Goal: Contribute content: Contribute content

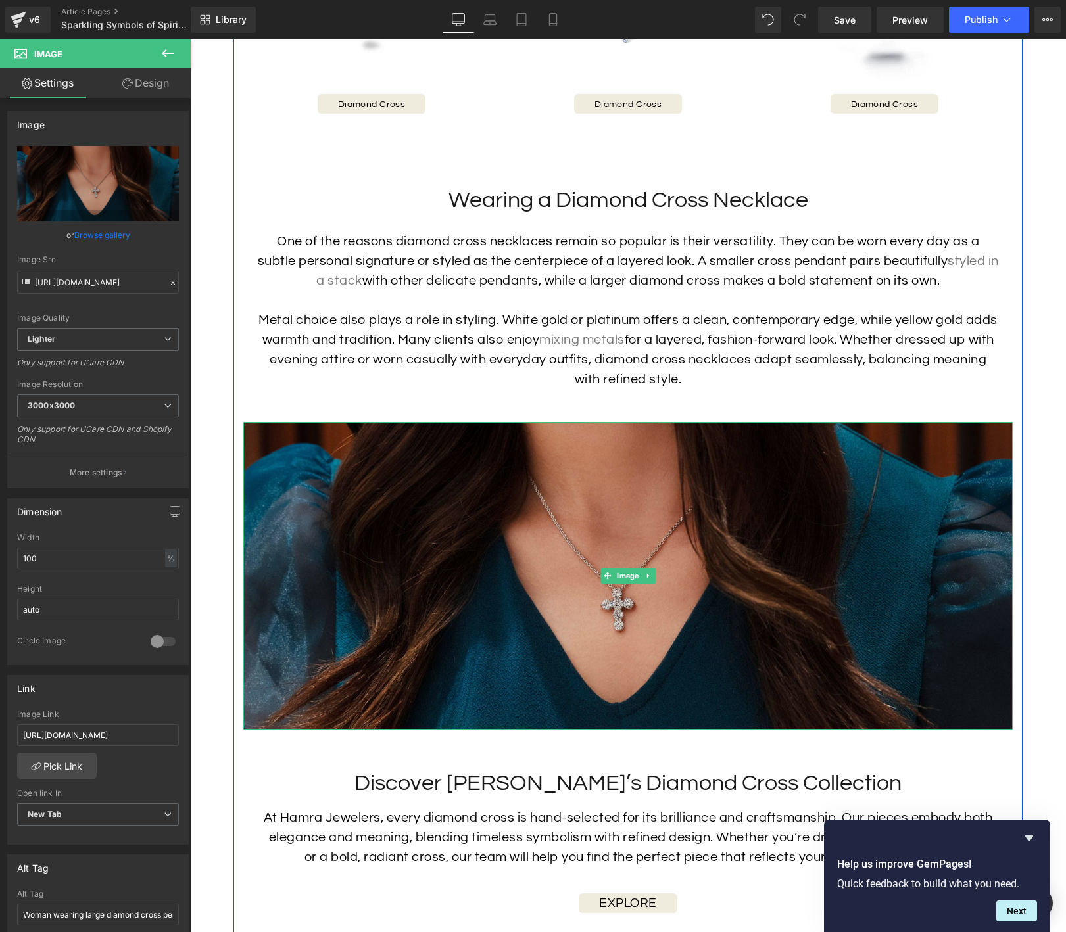
click at [568, 510] on img at bounding box center [627, 576] width 769 height 308
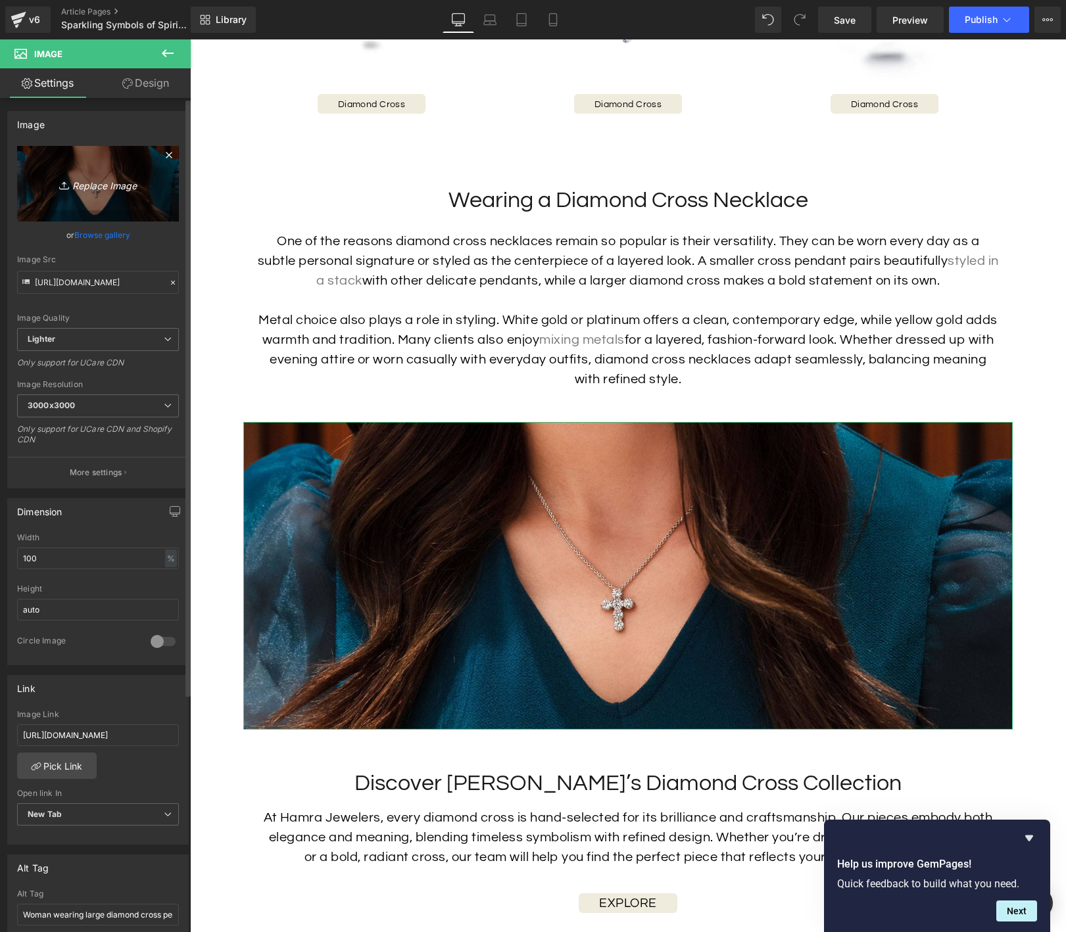
click at [101, 185] on icon "Replace Image" at bounding box center [97, 184] width 105 height 16
type input "C:\fakepath\Cross-Pendant-Blog-Image-2.jpg"
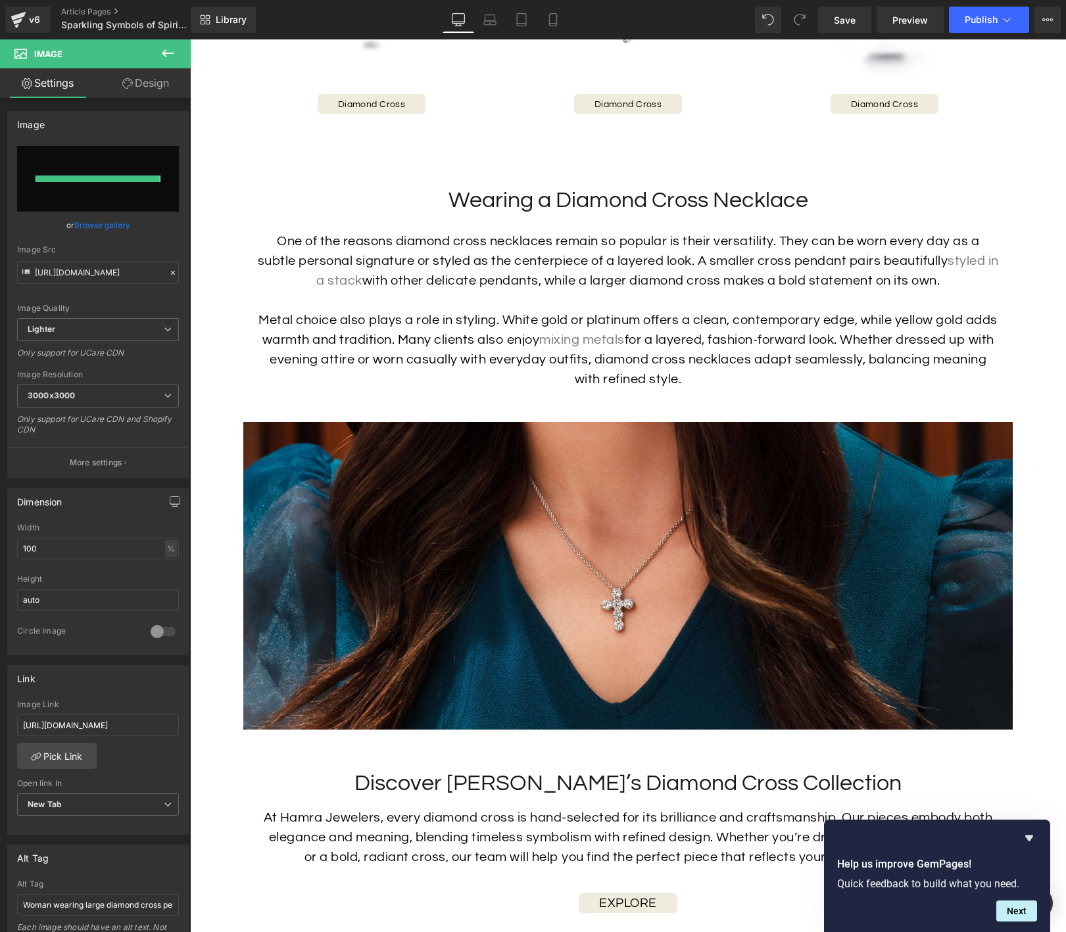
type input "[URL][DOMAIN_NAME]"
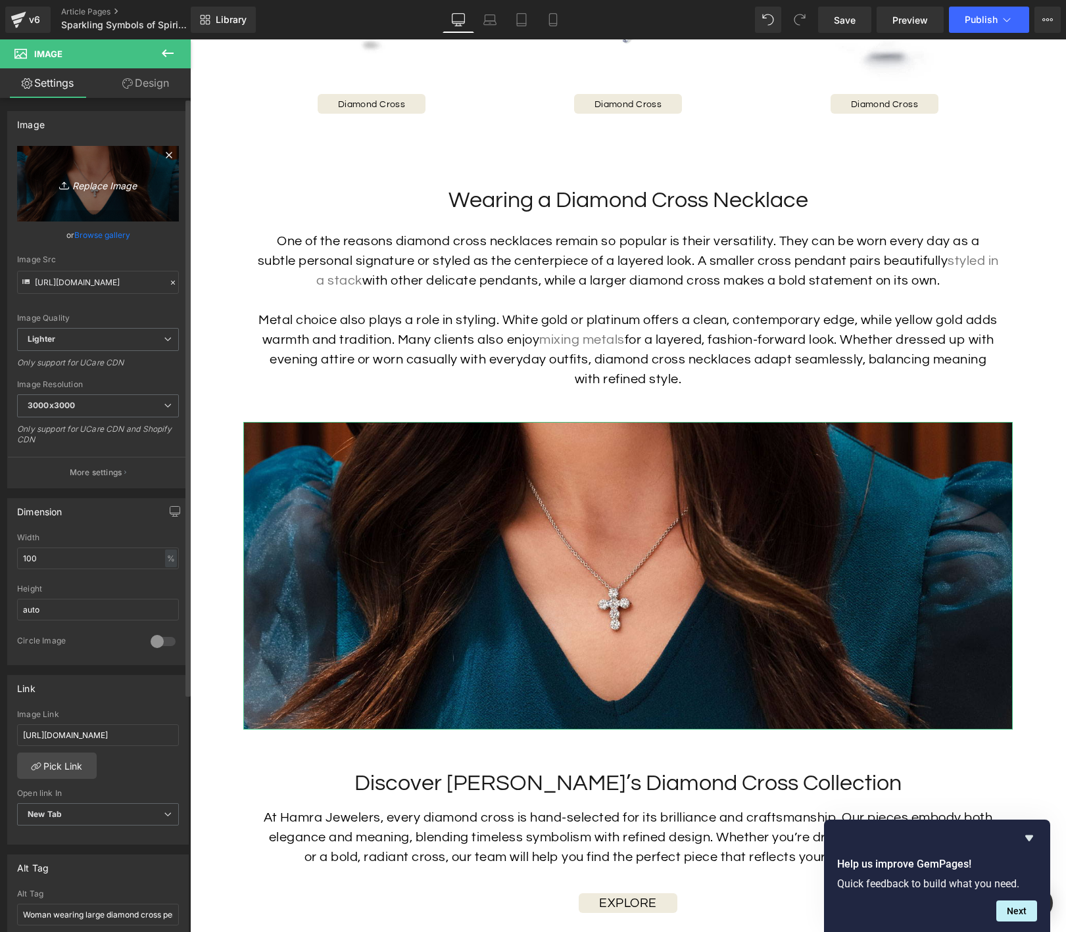
click at [90, 180] on icon "Replace Image" at bounding box center [97, 184] width 105 height 16
type input "C:\fakepath\Cross-Pendant-Blog-Image-2.5.jpg"
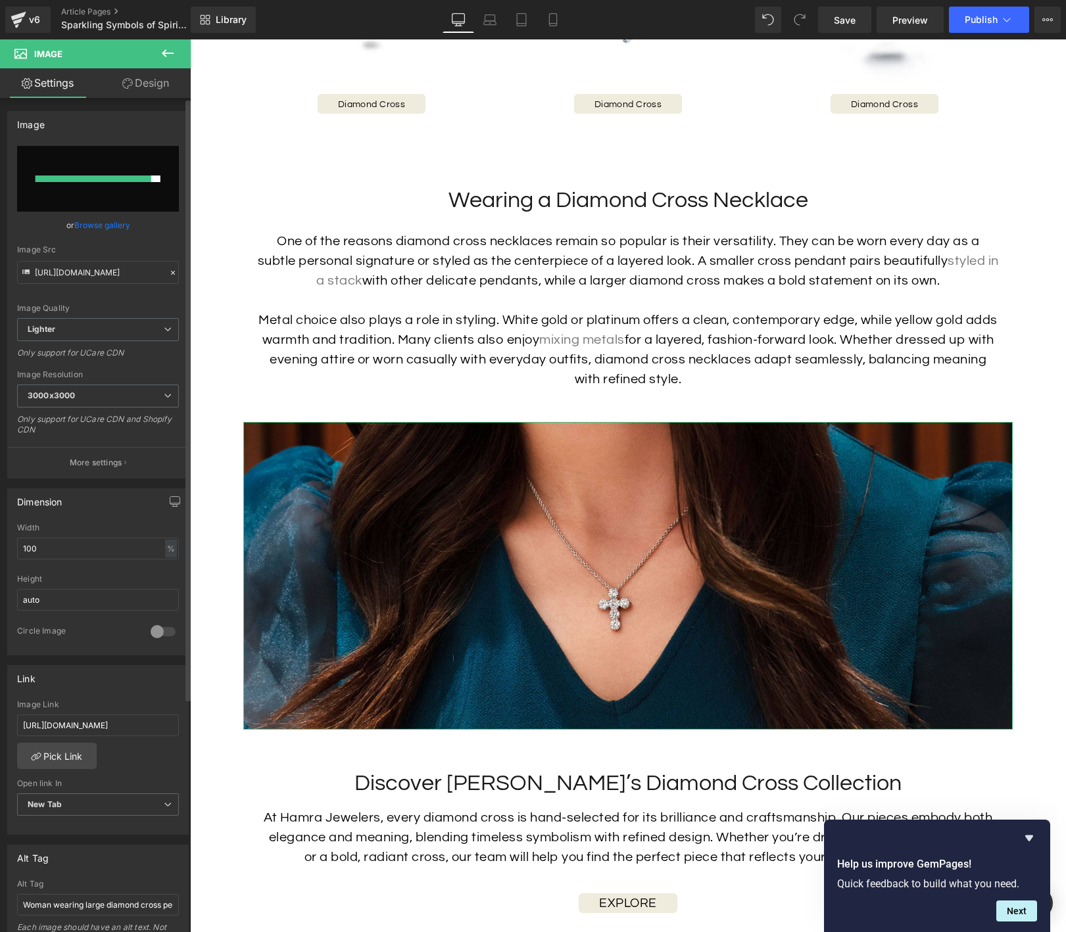
type input "[URL][DOMAIN_NAME]"
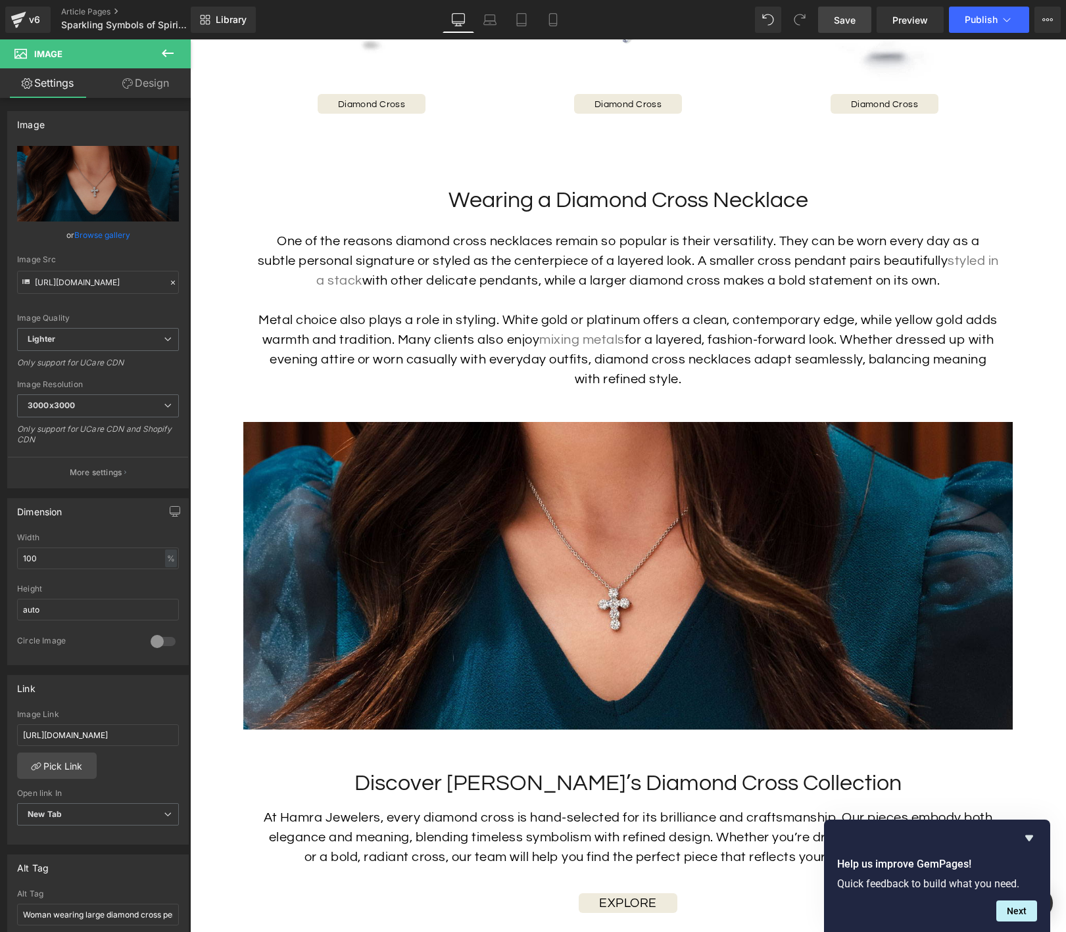
click at [844, 22] on span "Save" at bounding box center [845, 20] width 22 height 14
click at [894, 20] on span "Preview" at bounding box center [910, 20] width 36 height 14
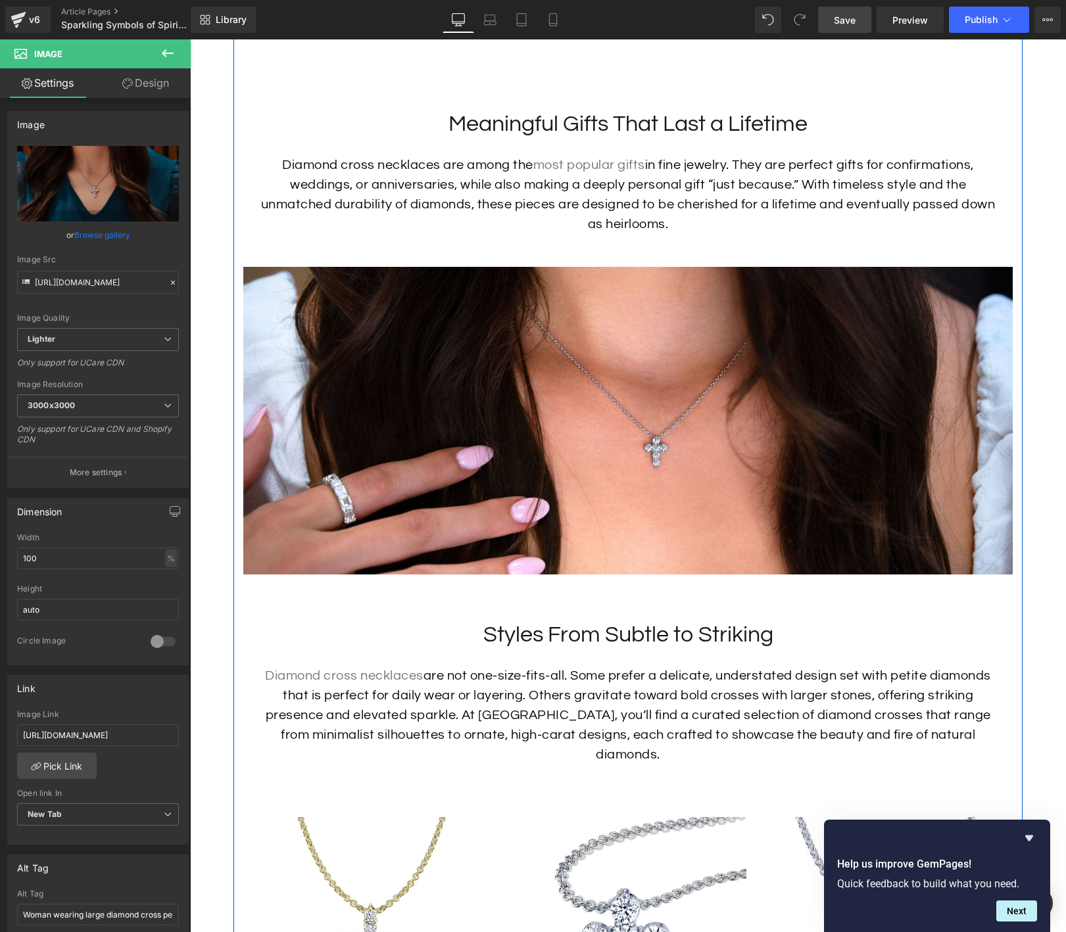
scroll to position [1491, 0]
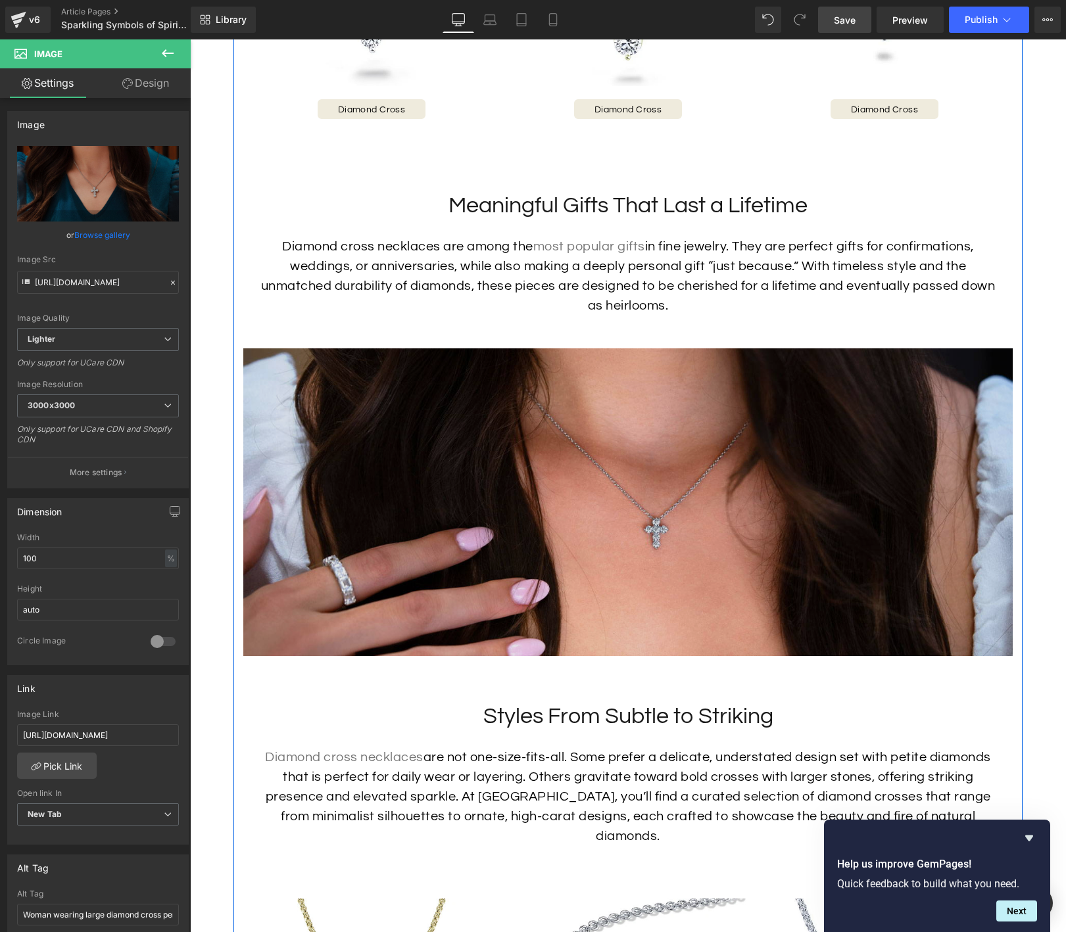
click at [396, 418] on img at bounding box center [627, 502] width 769 height 308
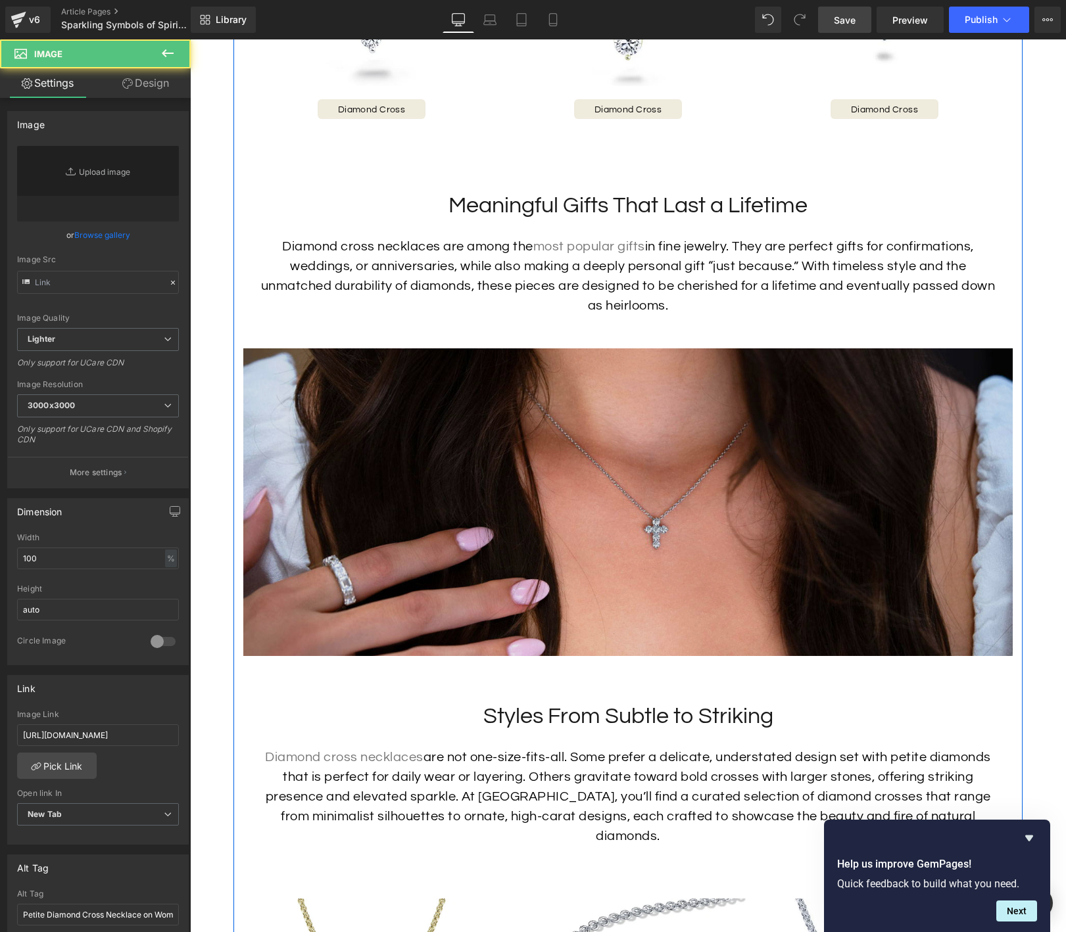
type input "[URL][DOMAIN_NAME]"
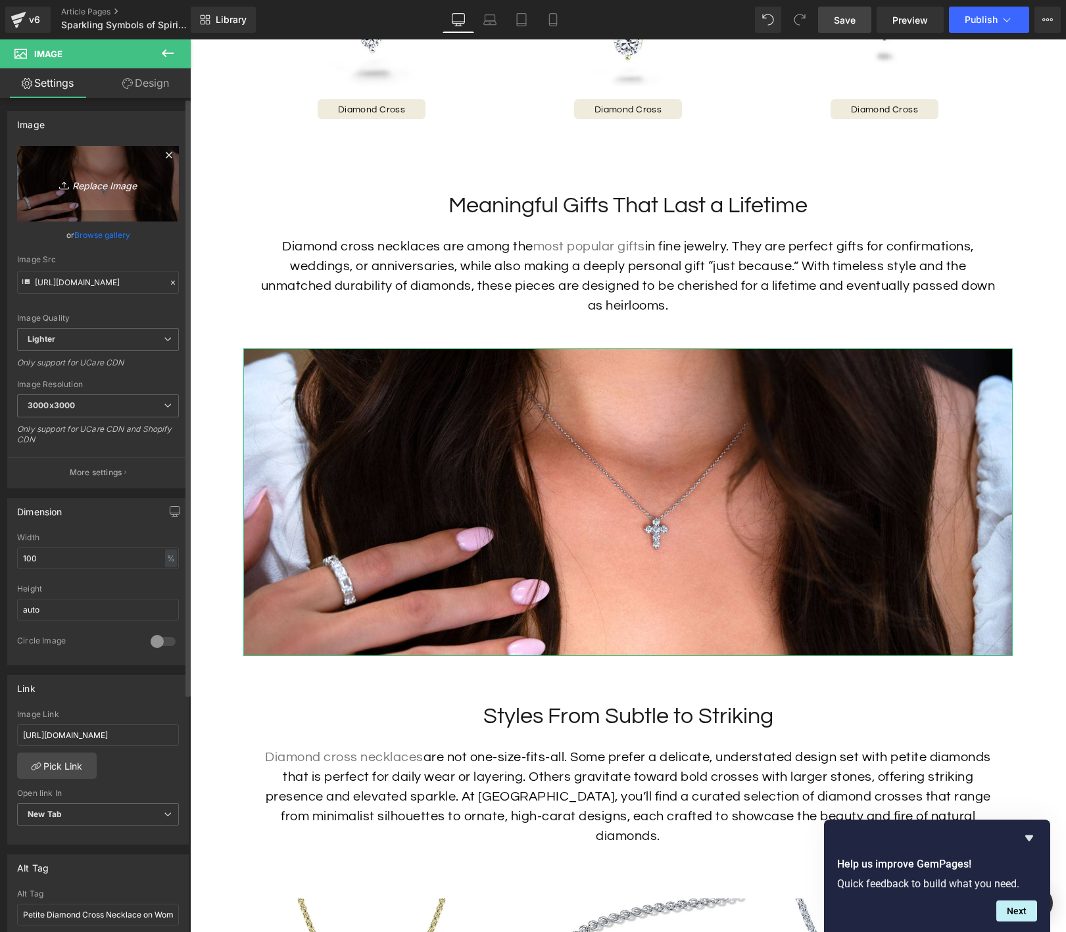
click at [101, 192] on link "Replace Image" at bounding box center [98, 184] width 162 height 76
type input "C:\fakepath\Cross-Pendant-Blog-Image-1.5.jpg"
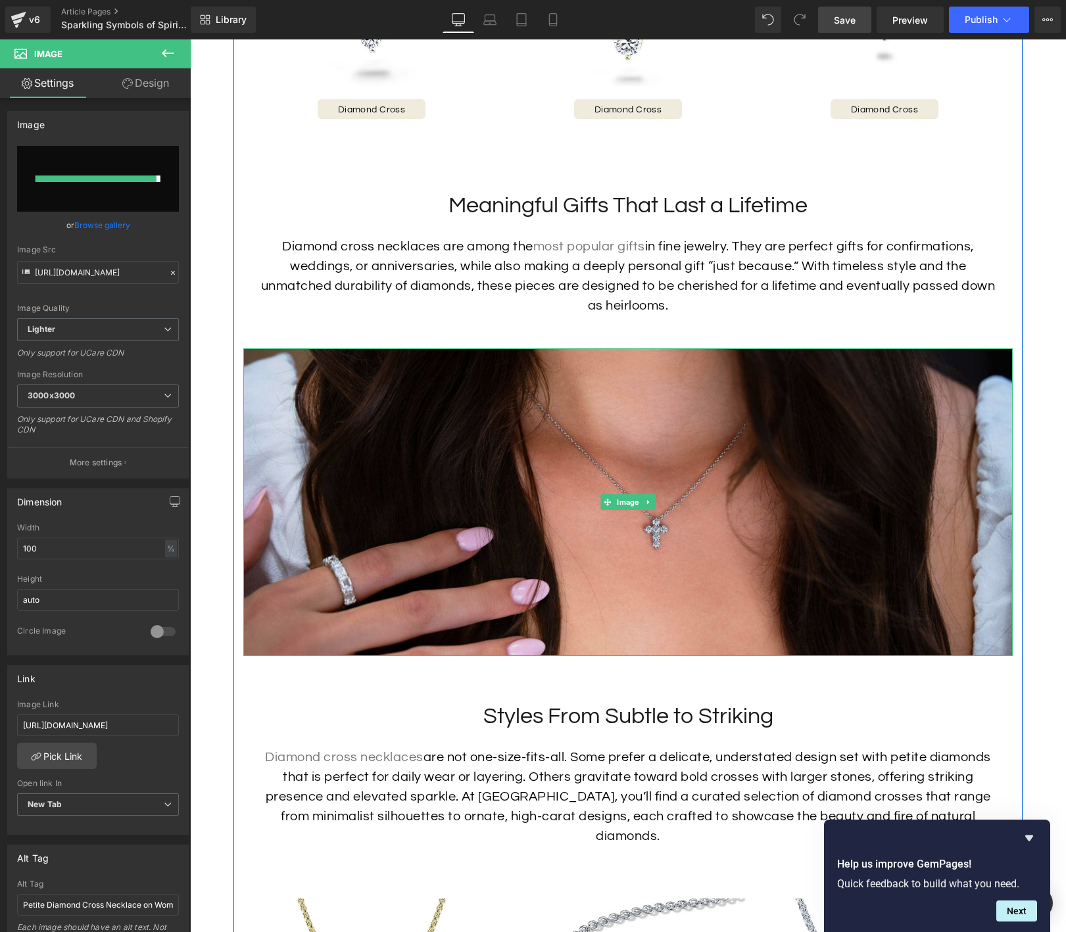
type input "[URL][DOMAIN_NAME]"
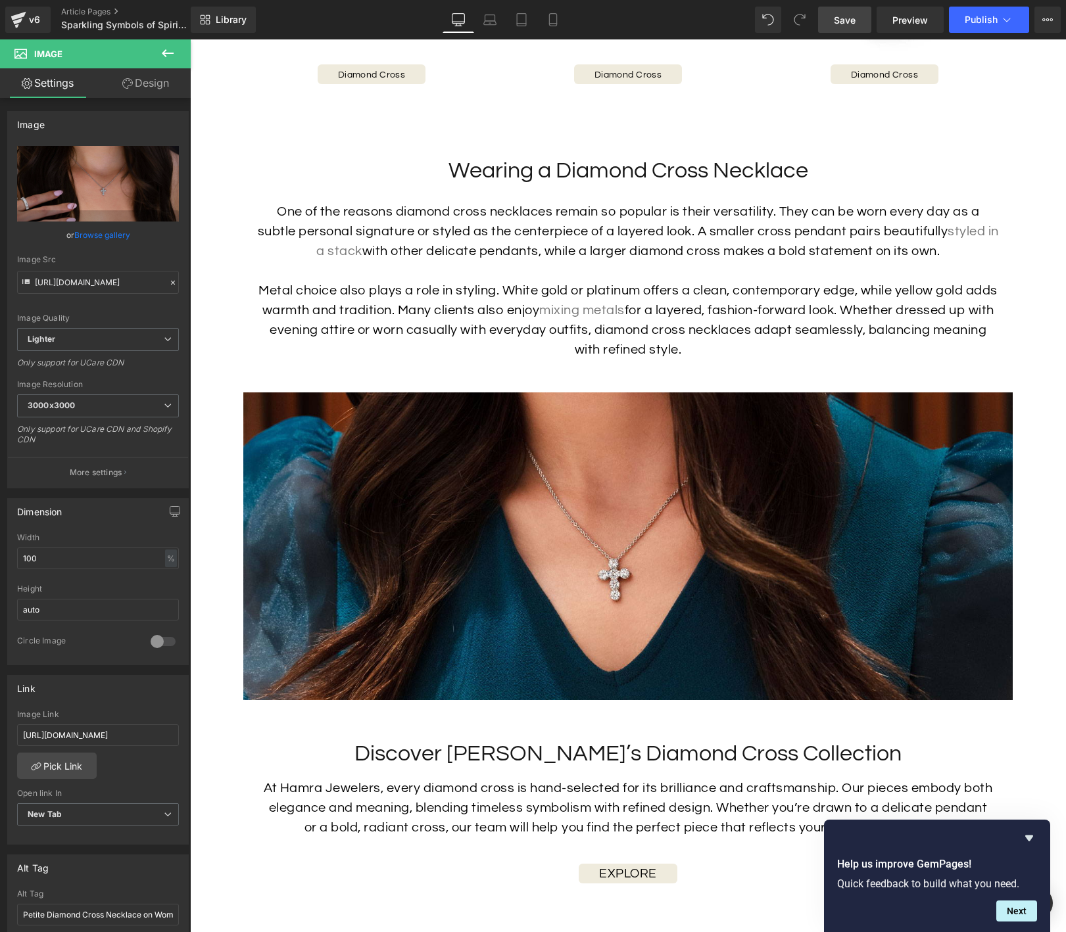
scroll to position [2994, 0]
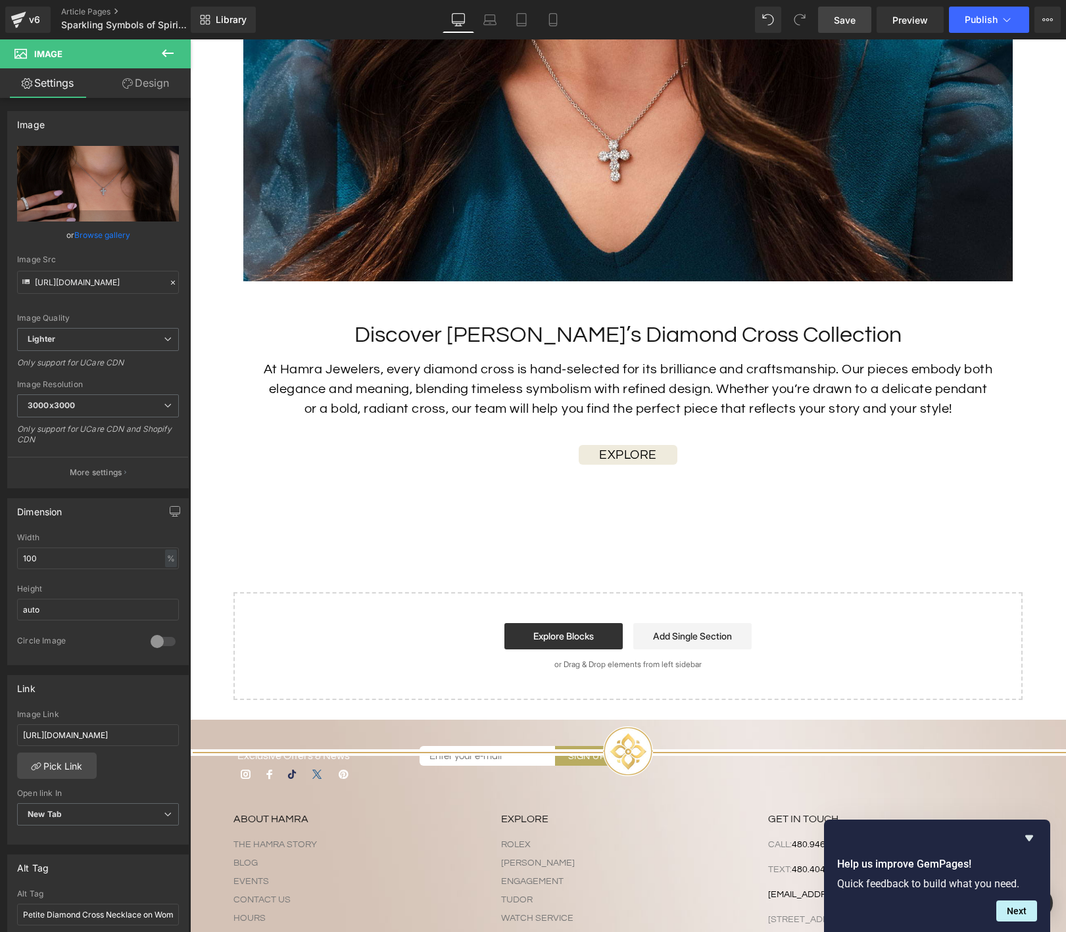
click at [855, 24] on span "Save" at bounding box center [845, 20] width 22 height 14
click at [905, 22] on span "Preview" at bounding box center [910, 20] width 36 height 14
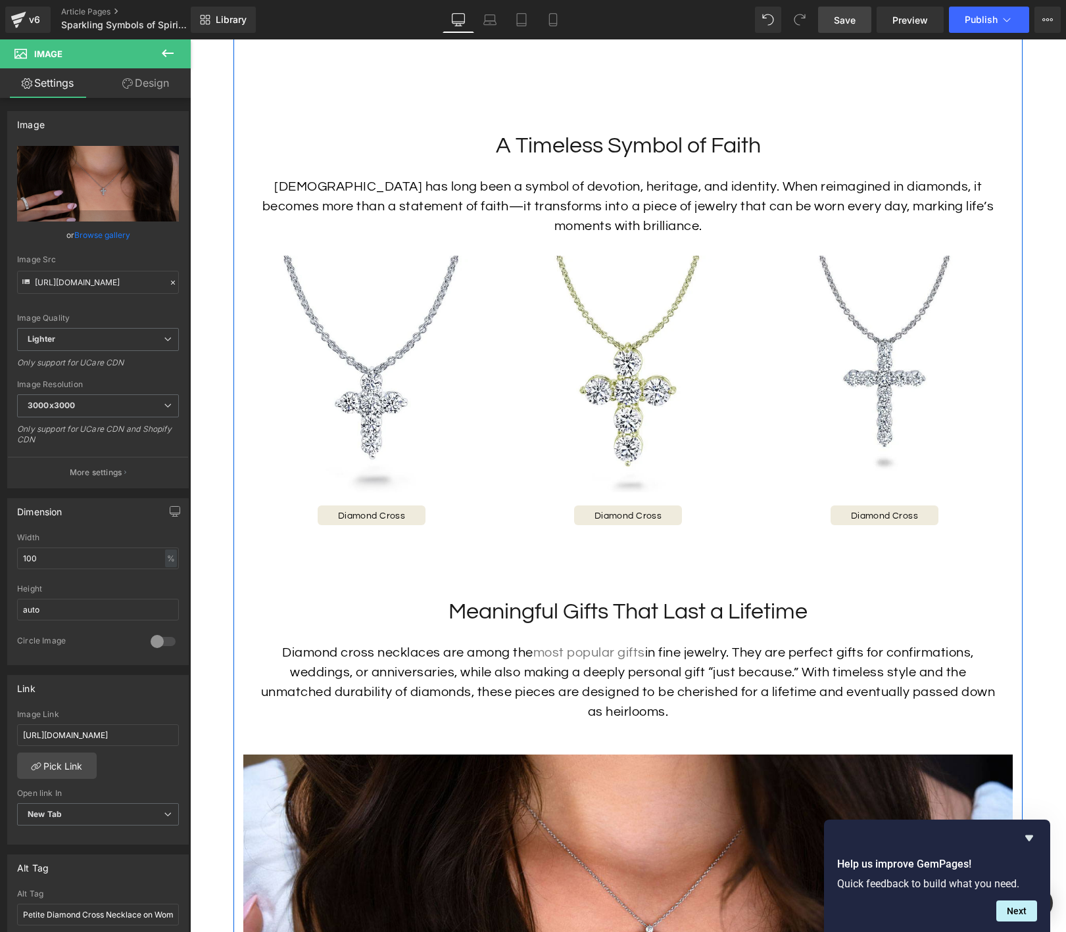
scroll to position [1021, 0]
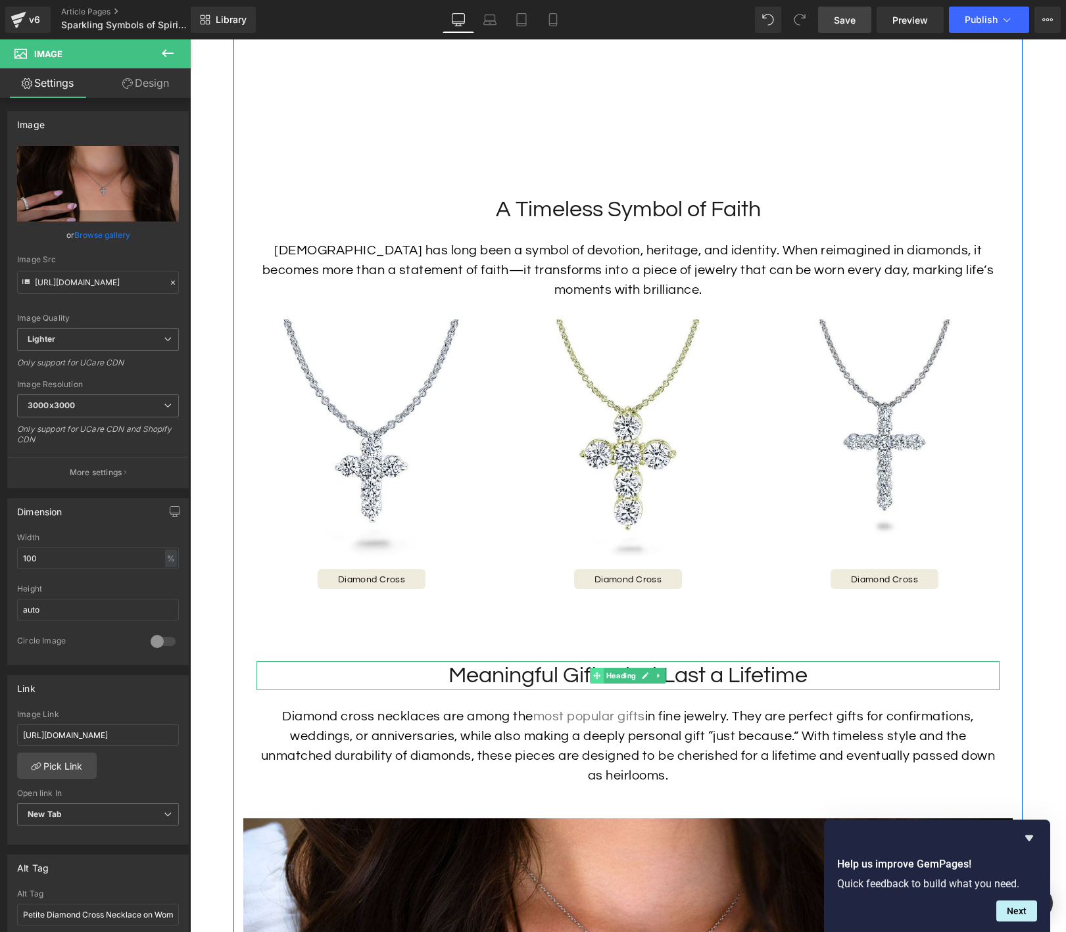
click at [594, 669] on span at bounding box center [597, 676] width 14 height 16
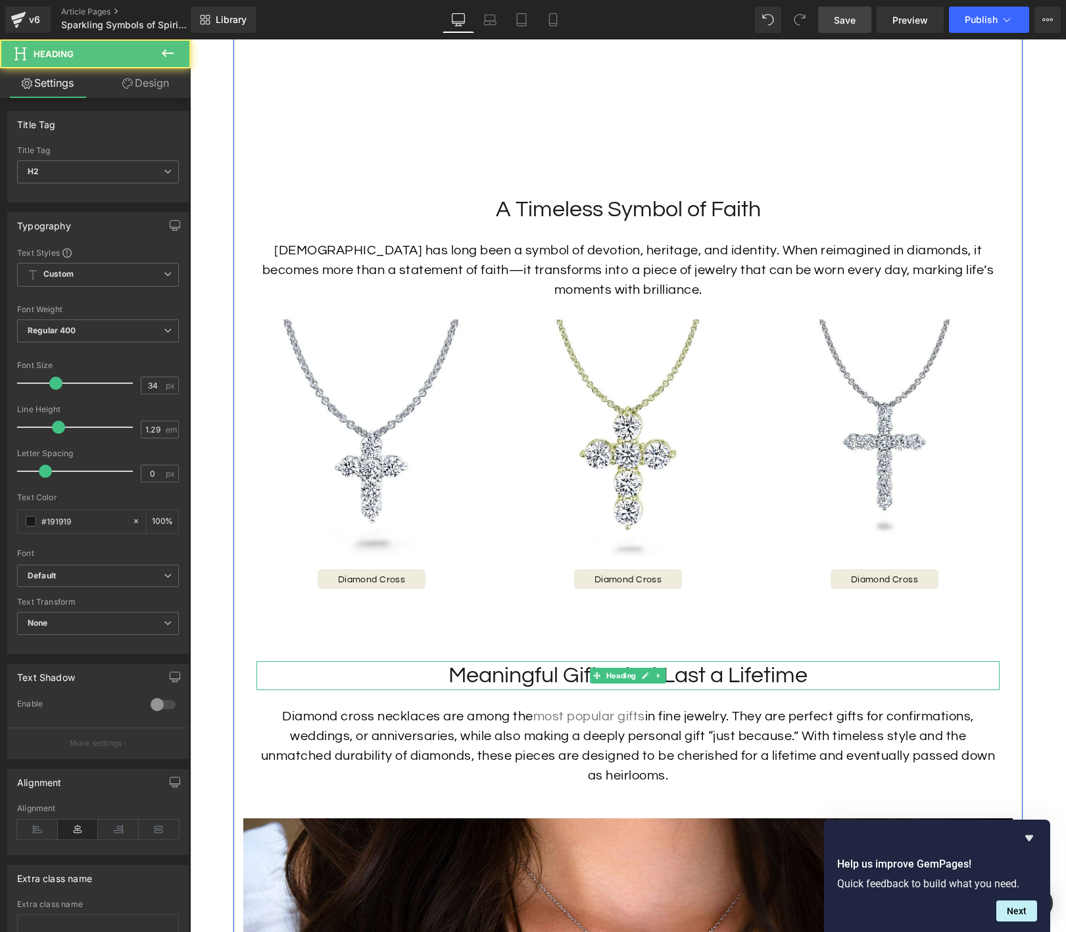
click at [556, 669] on h2 "Meaningful Gifts That Last a Lifetime" at bounding box center [627, 675] width 743 height 29
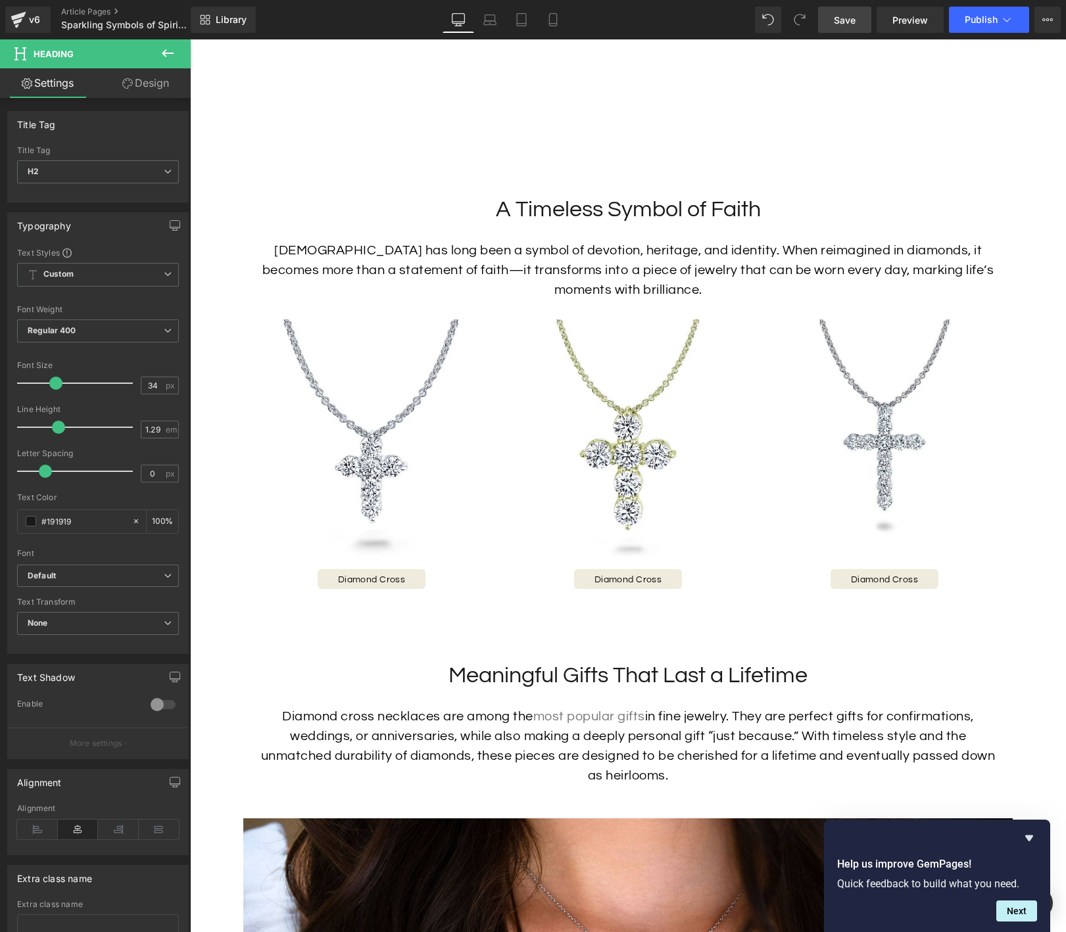
click at [134, 77] on link "Design" at bounding box center [145, 83] width 95 height 30
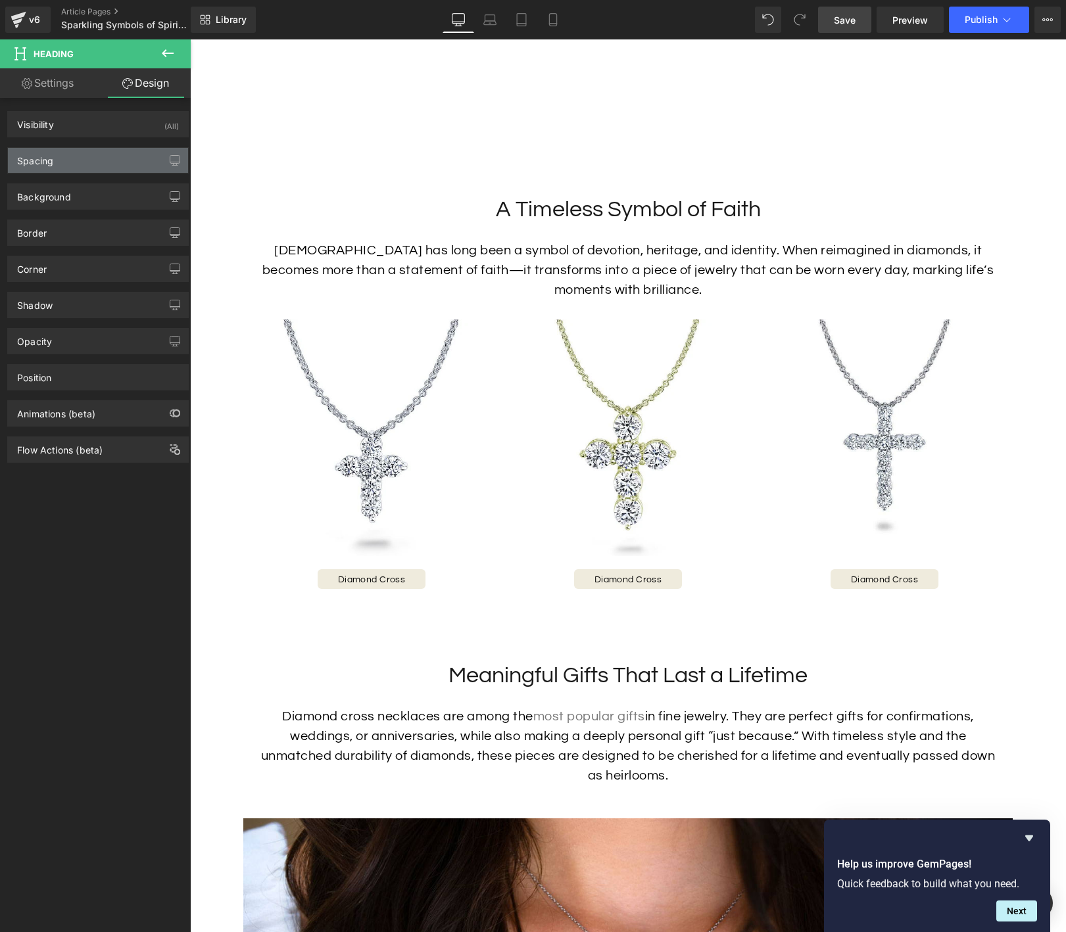
click at [85, 162] on div "Spacing" at bounding box center [98, 160] width 180 height 25
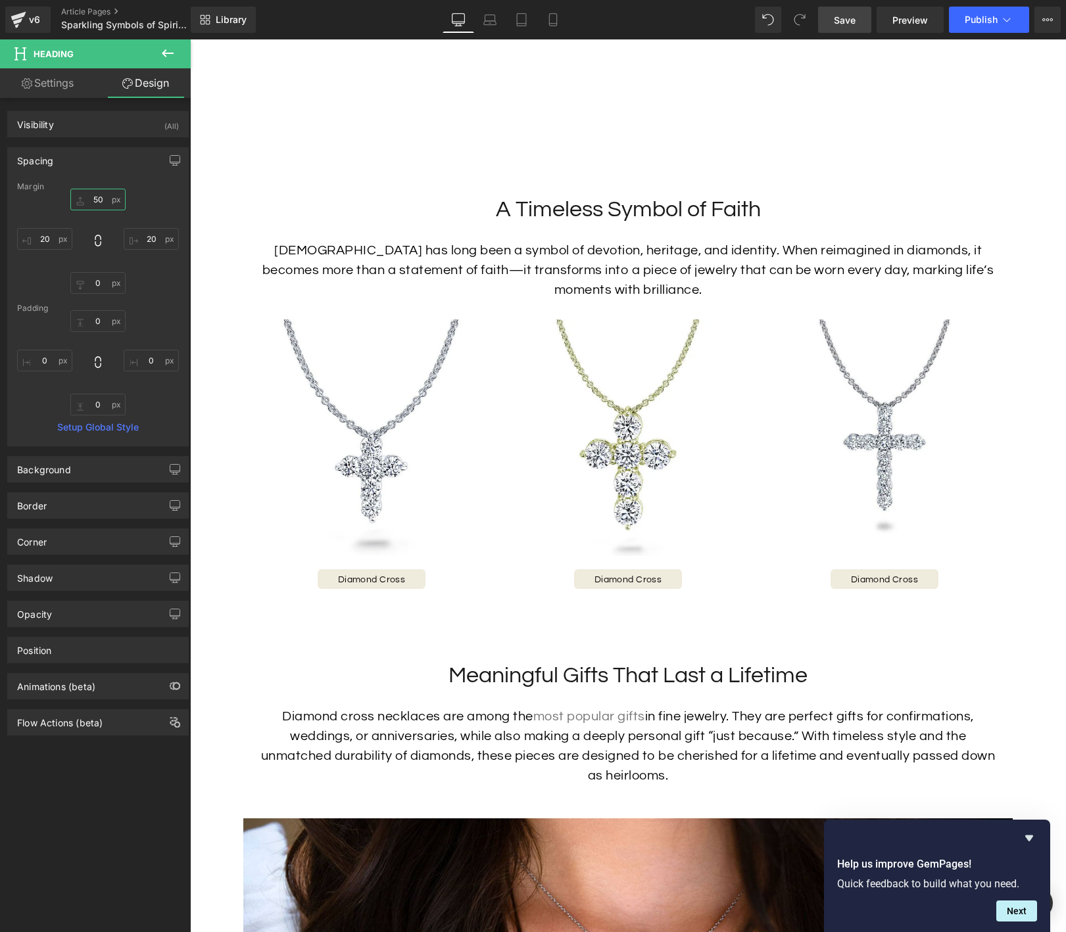
click at [95, 201] on input "50" at bounding box center [97, 200] width 55 height 22
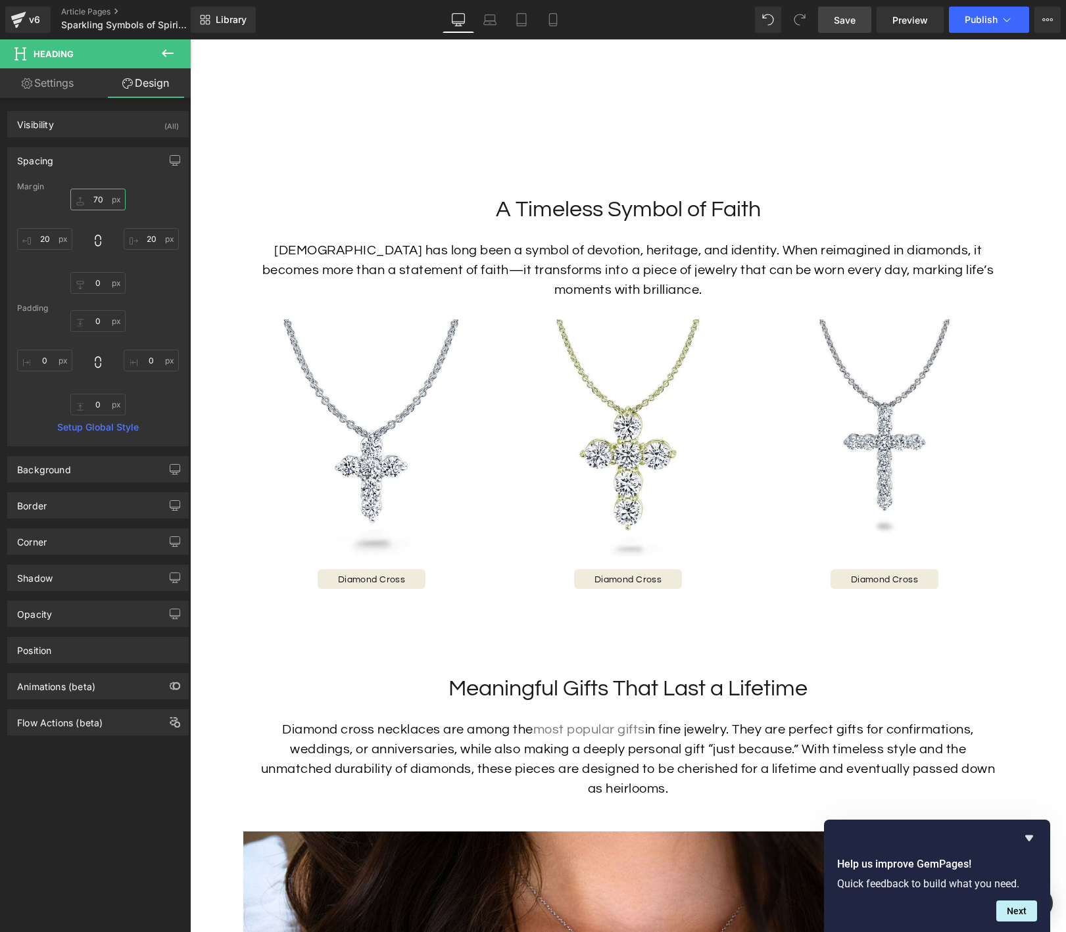
type input "70"
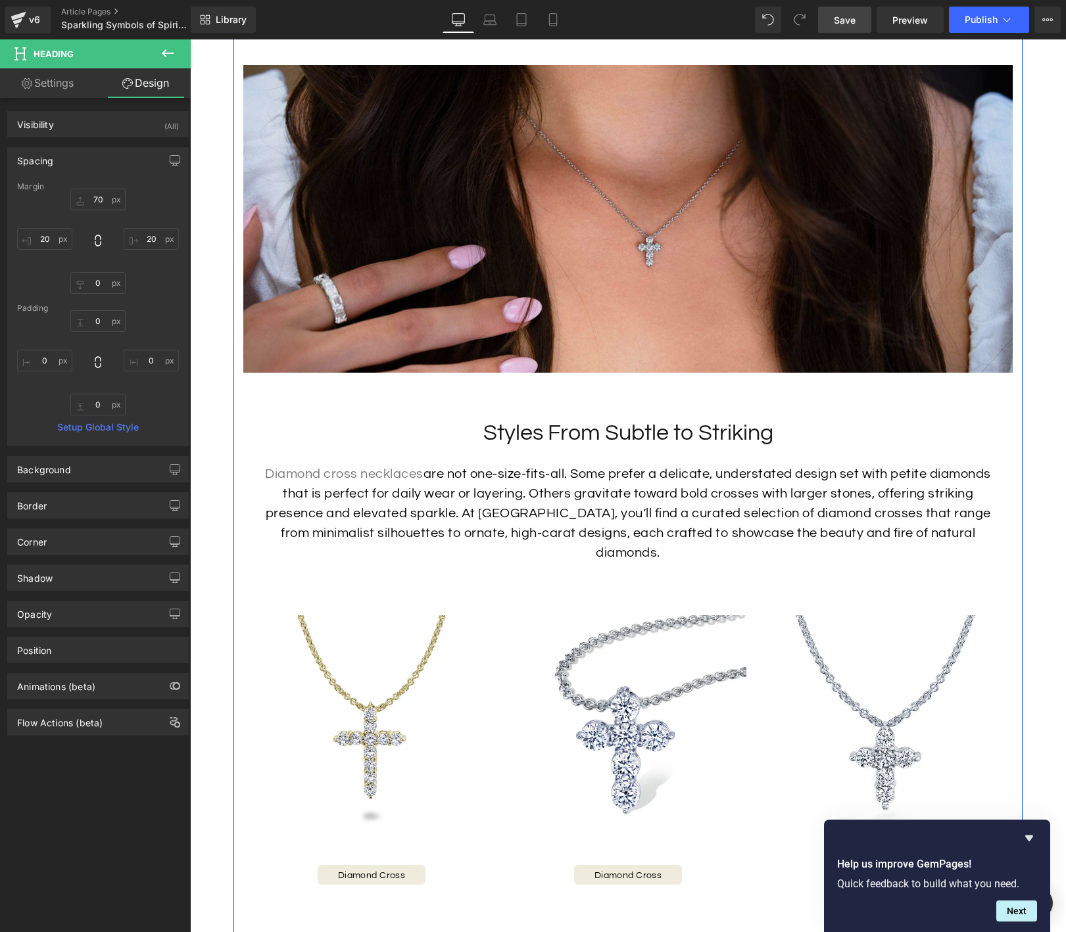
scroll to position [1823, 0]
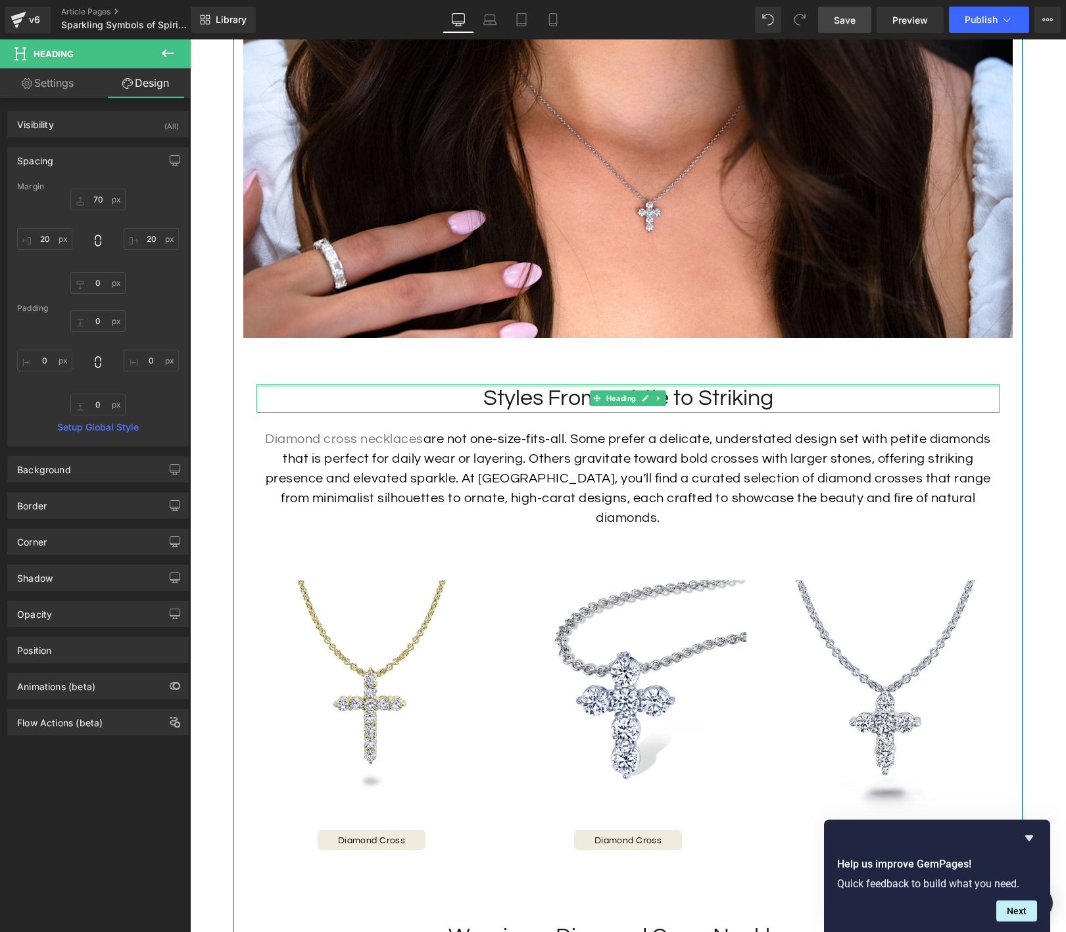
click at [573, 386] on h2 "Styles From Subtle to Striking" at bounding box center [627, 398] width 743 height 29
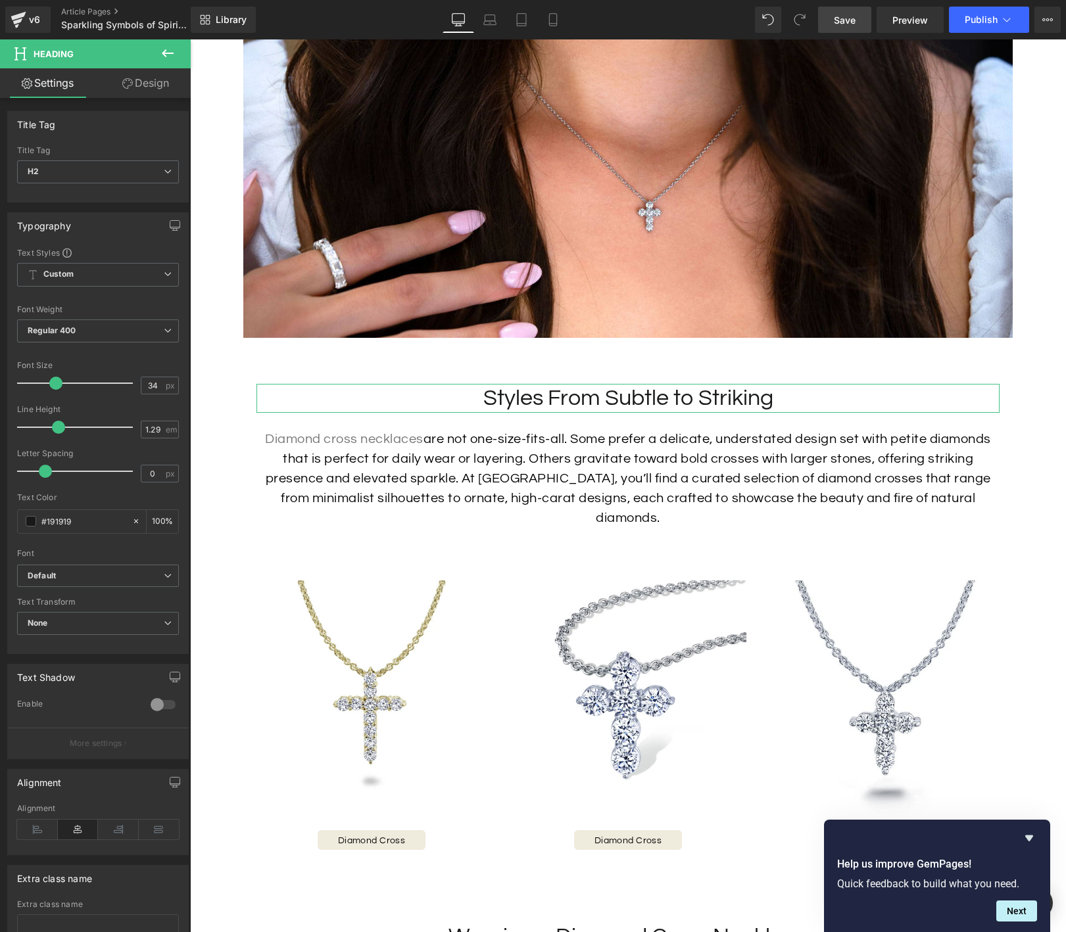
click at [155, 78] on link "Design" at bounding box center [145, 83] width 95 height 30
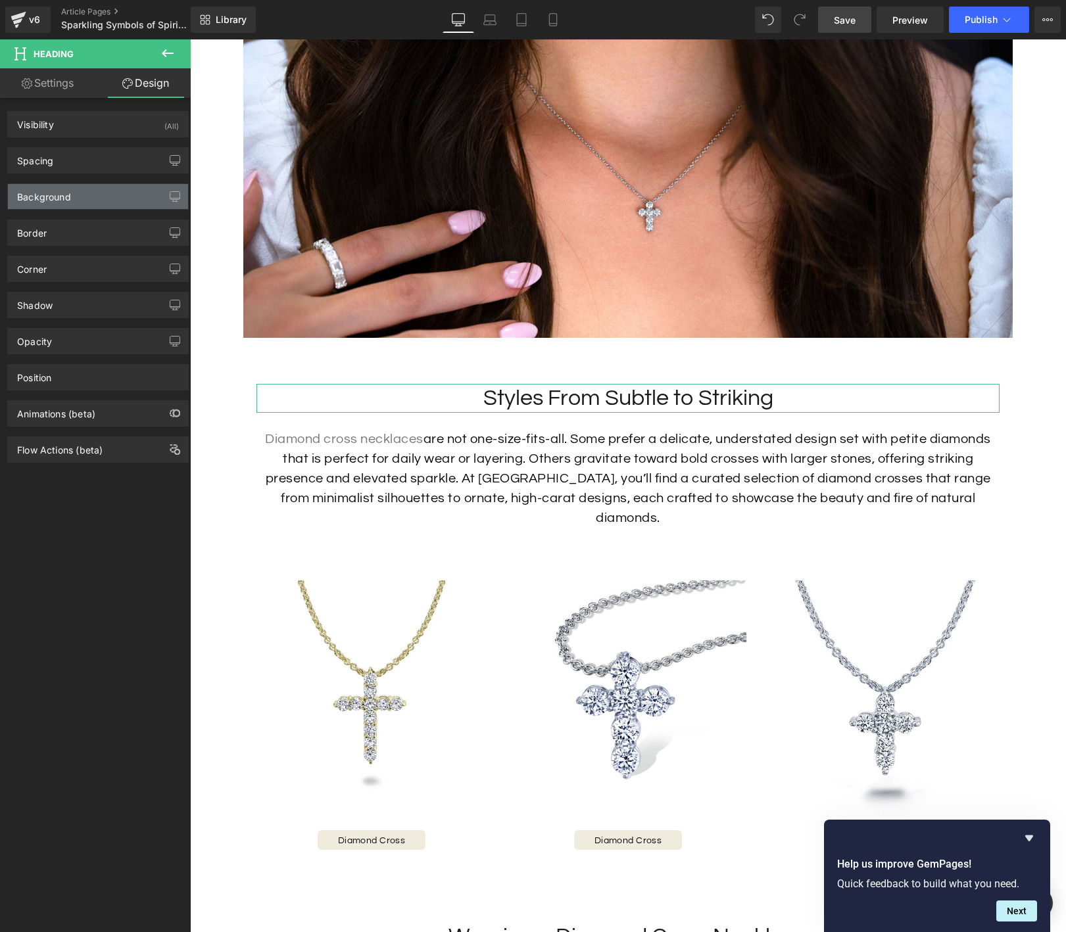
click at [93, 195] on div "Background" at bounding box center [98, 196] width 180 height 25
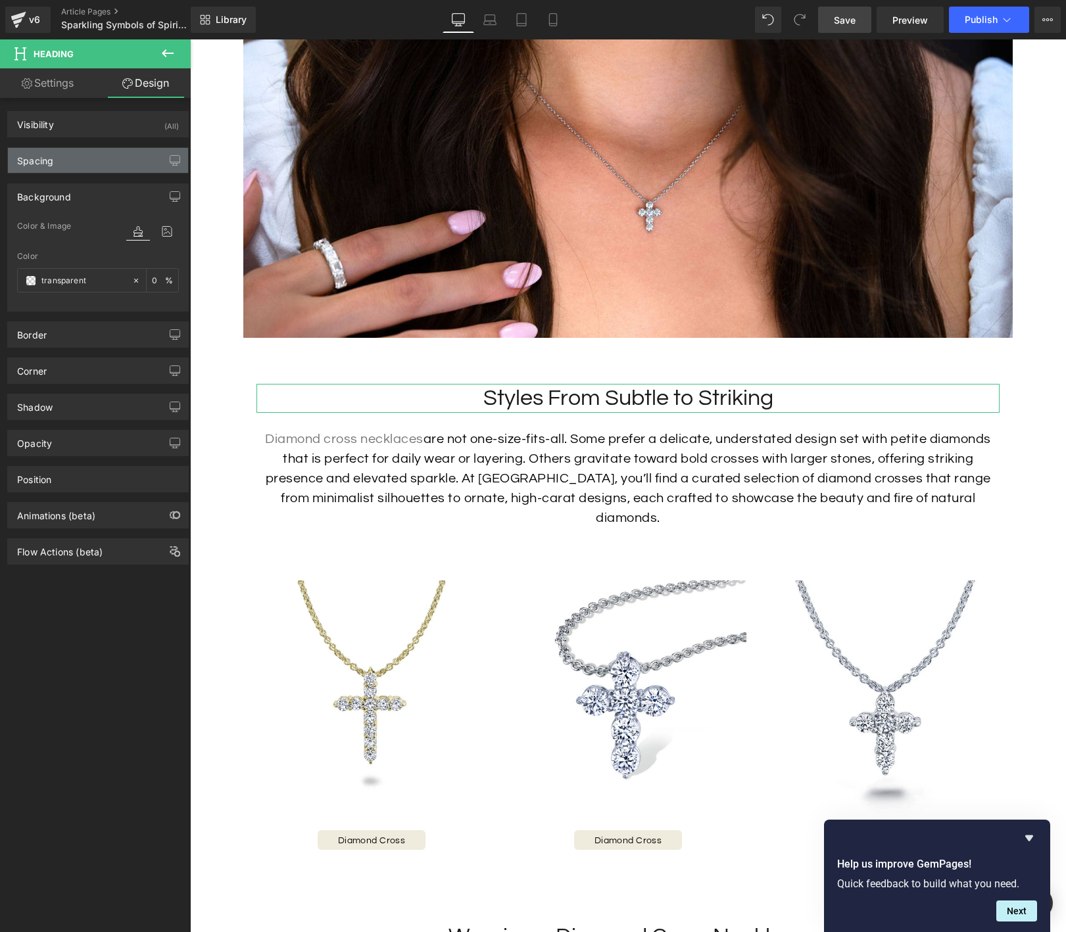
click at [84, 154] on div "Spacing" at bounding box center [98, 160] width 180 height 25
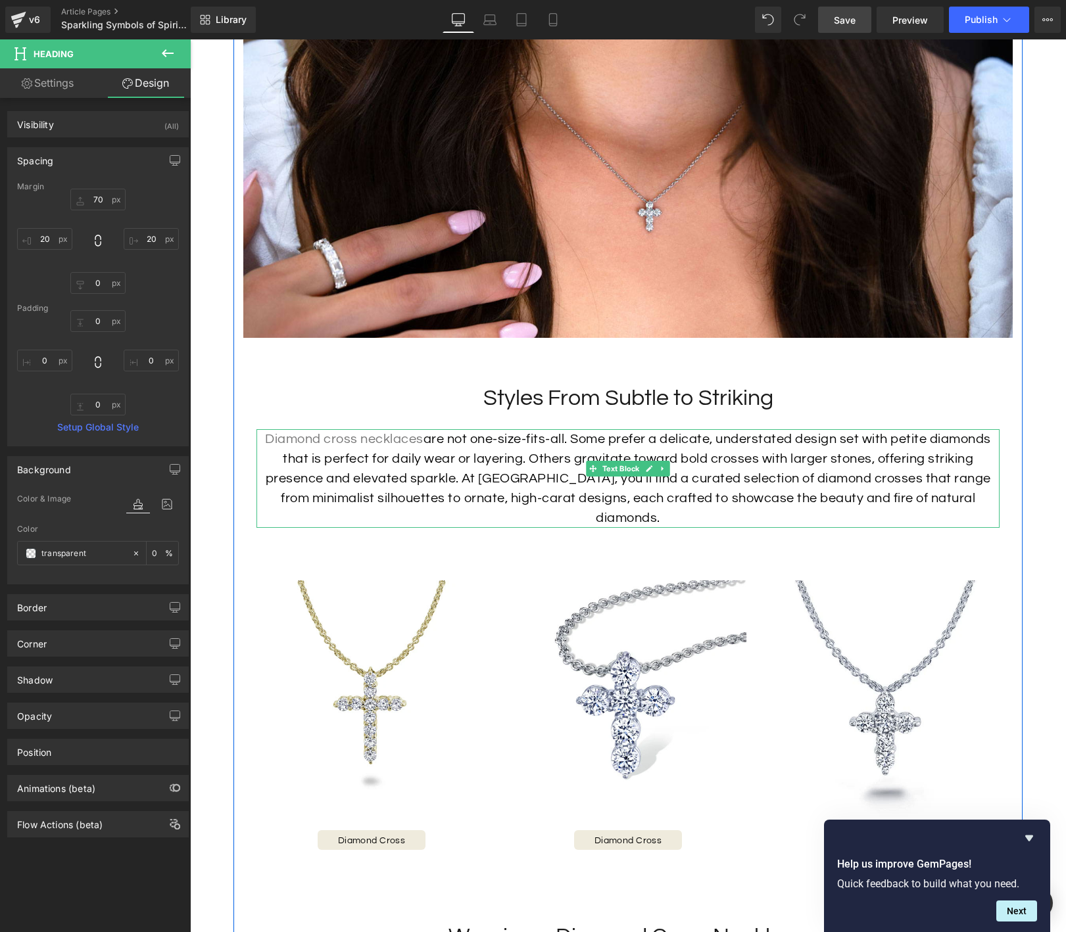
click at [512, 440] on p "Diamond cross necklaces are not one-size-fits-all. Some prefer a delicate, unde…" at bounding box center [627, 478] width 743 height 99
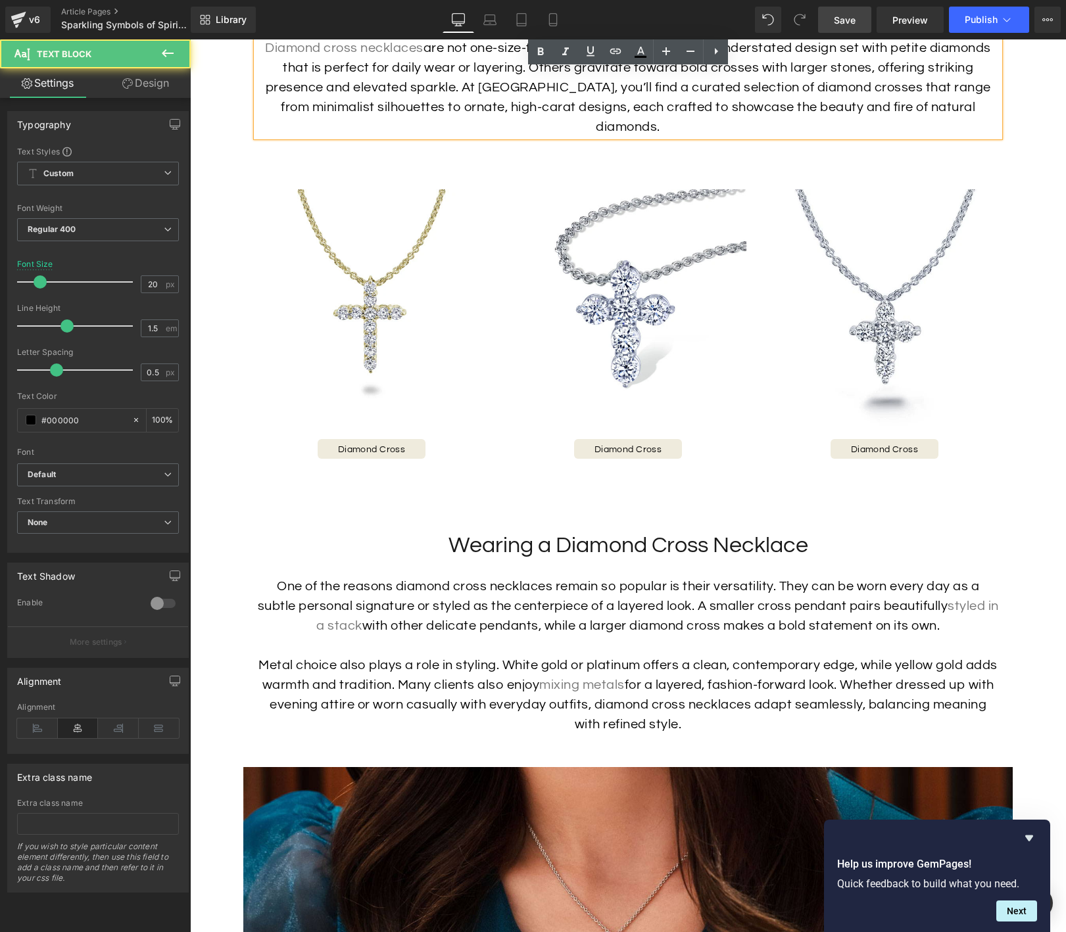
scroll to position [2246, 0]
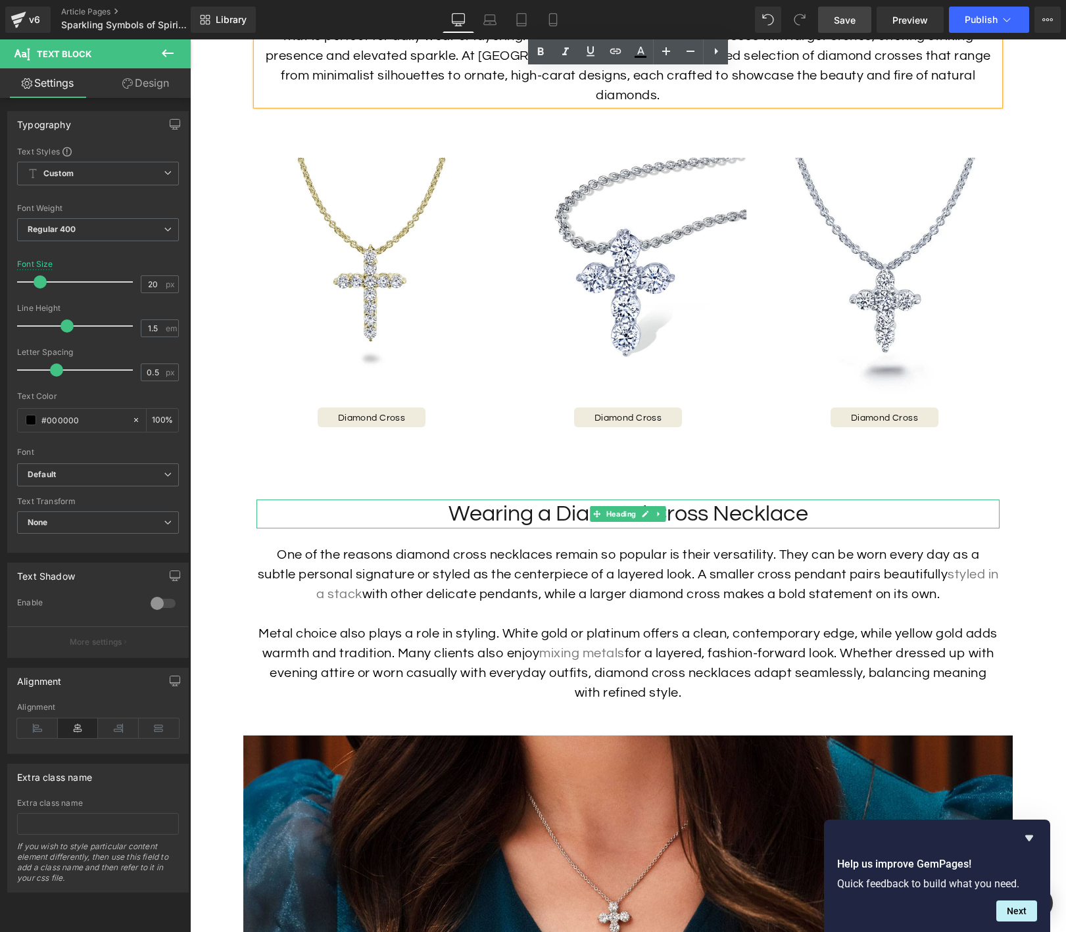
click at [565, 500] on h2 "Wearing a Diamond Cross Necklace" at bounding box center [627, 514] width 743 height 29
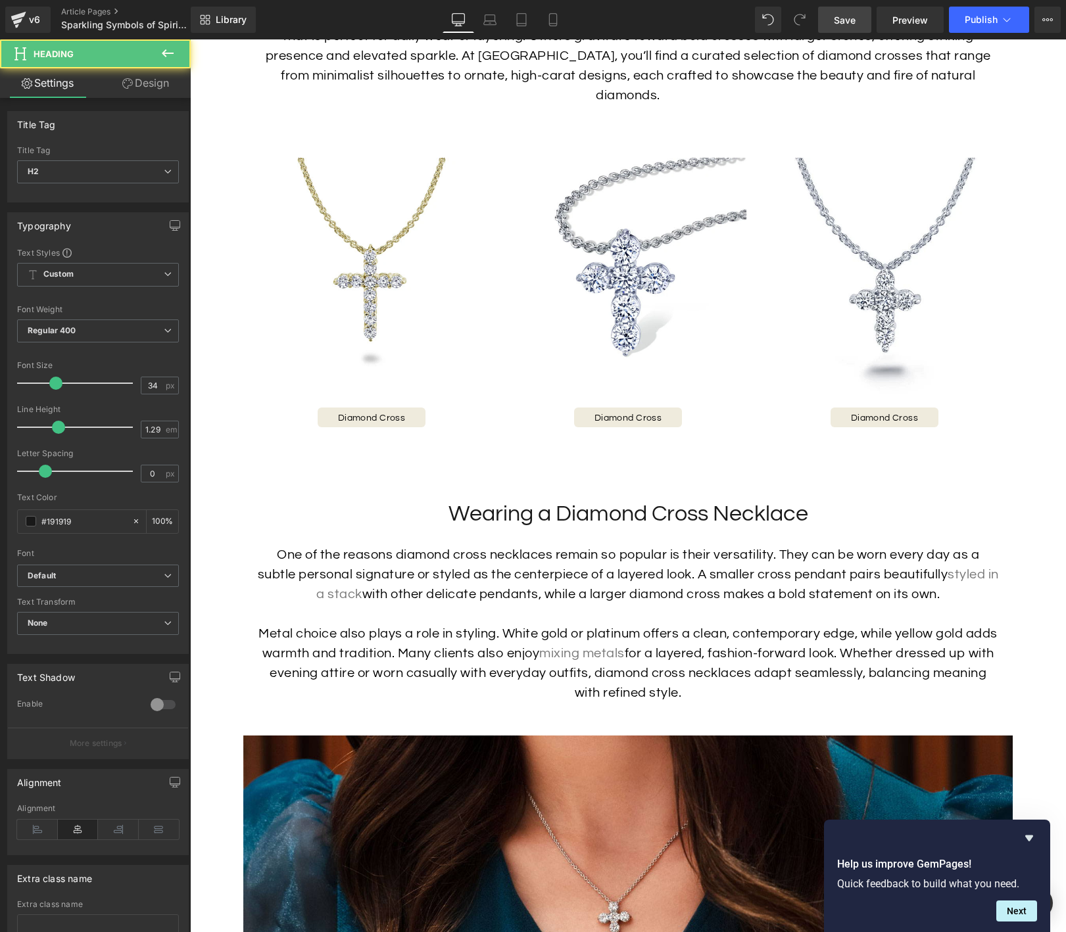
click at [143, 94] on link "Design" at bounding box center [145, 83] width 95 height 30
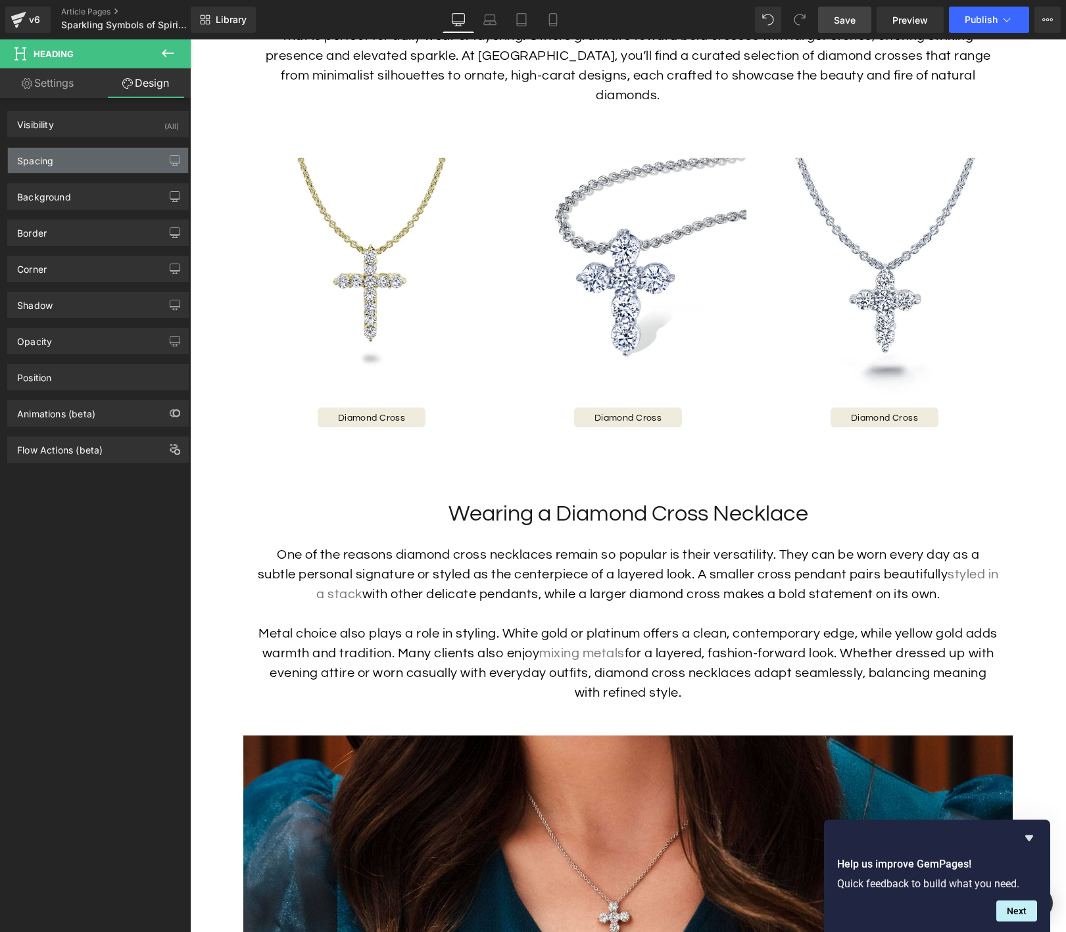
click at [110, 168] on div "Spacing" at bounding box center [98, 160] width 180 height 25
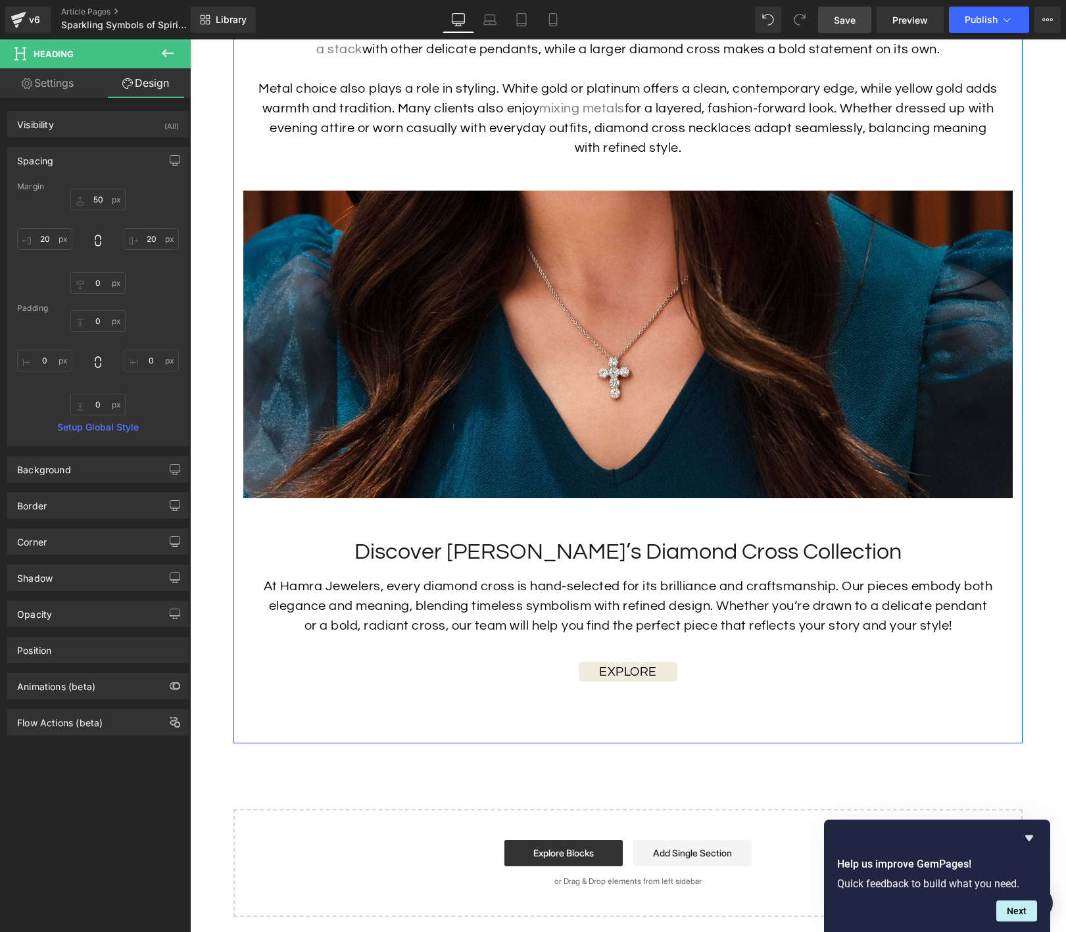
scroll to position [2793, 0]
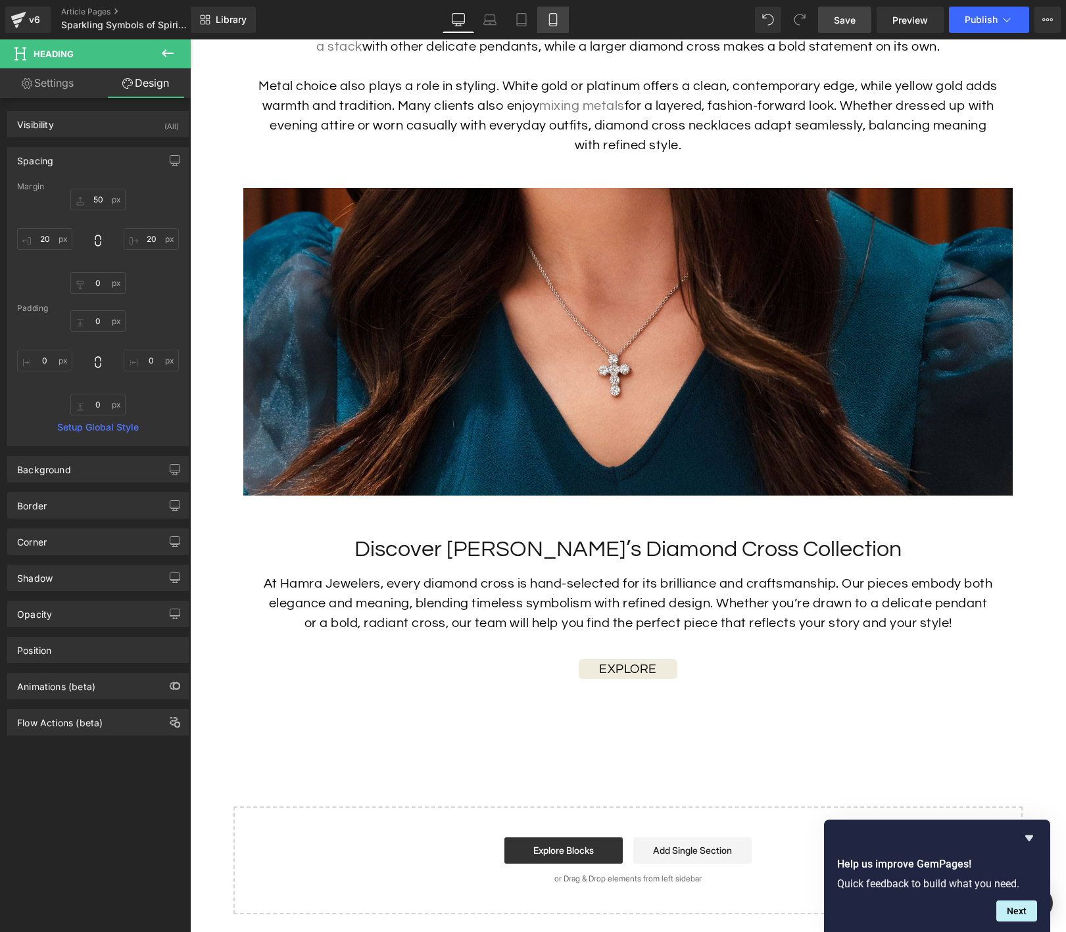
click at [546, 19] on link "Mobile" at bounding box center [553, 20] width 32 height 26
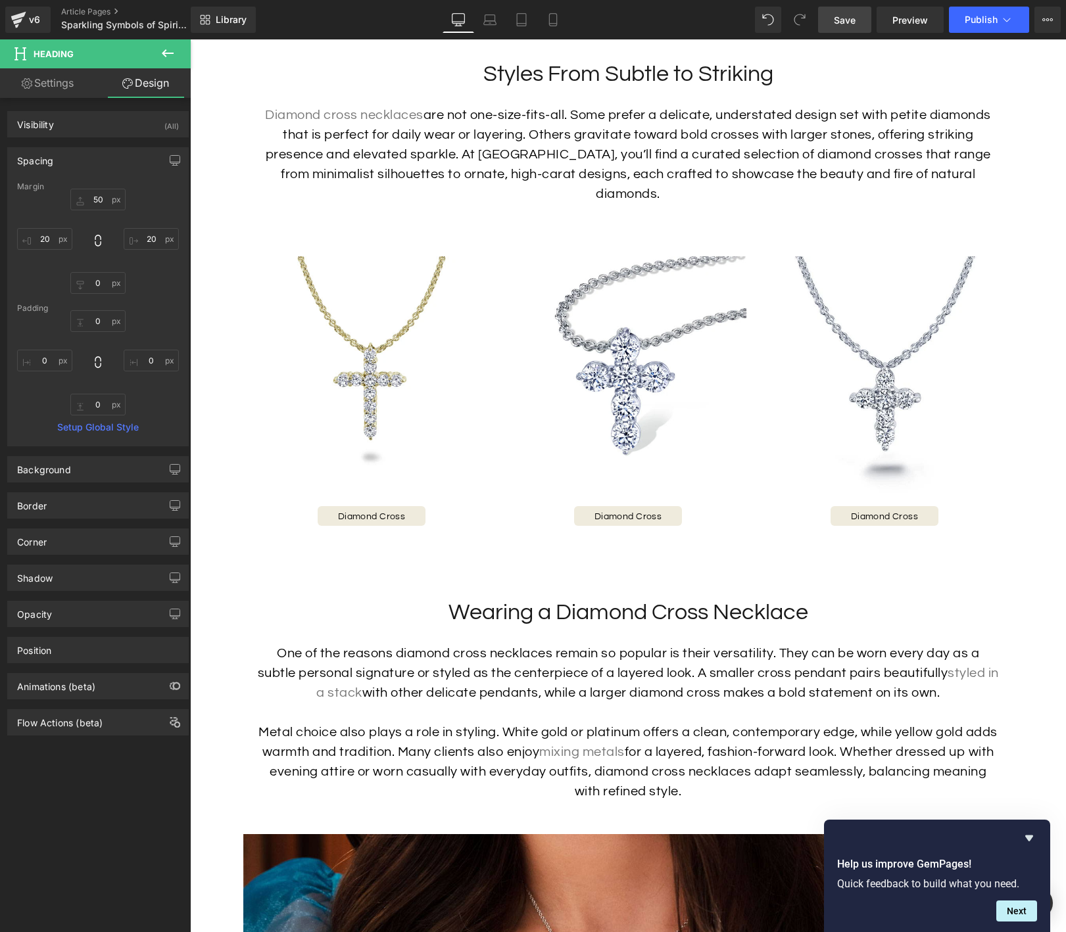
type input "50"
type input "20"
type input "0"
type input "20"
type input "0"
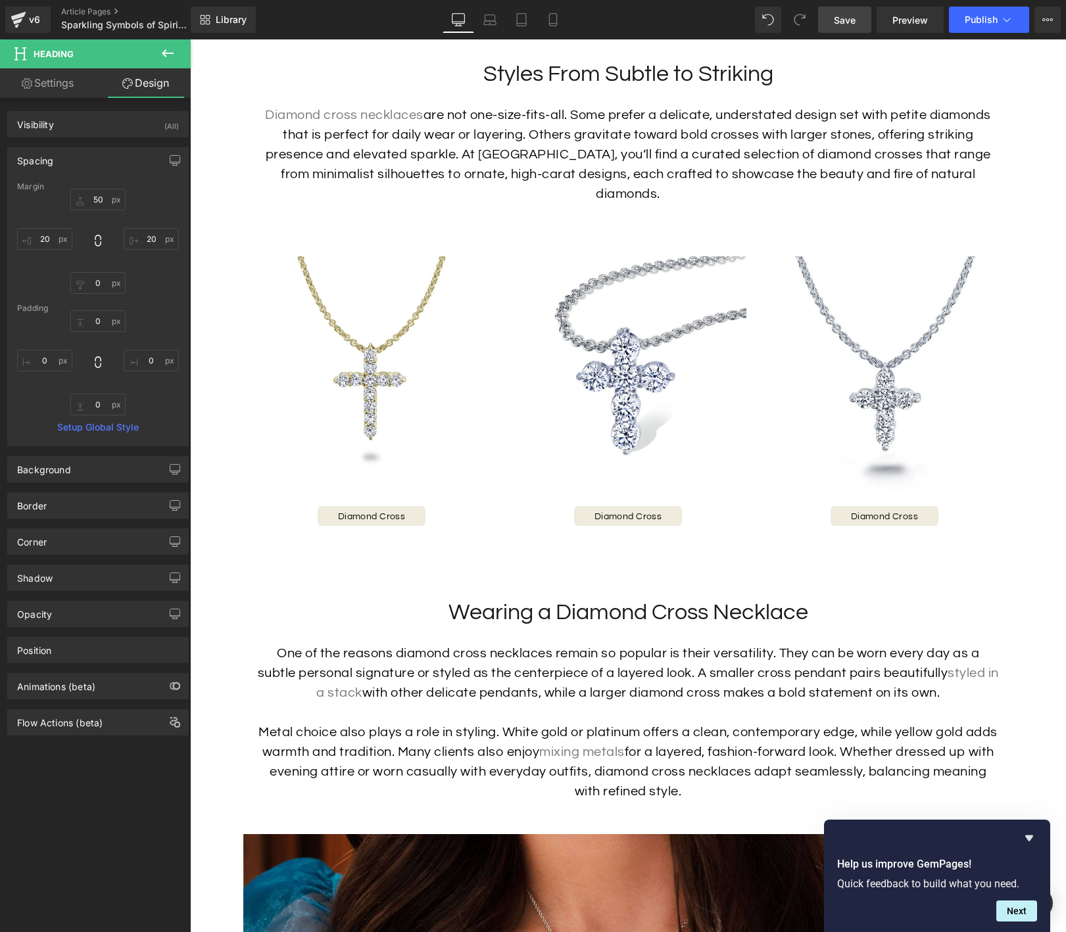
type input "0"
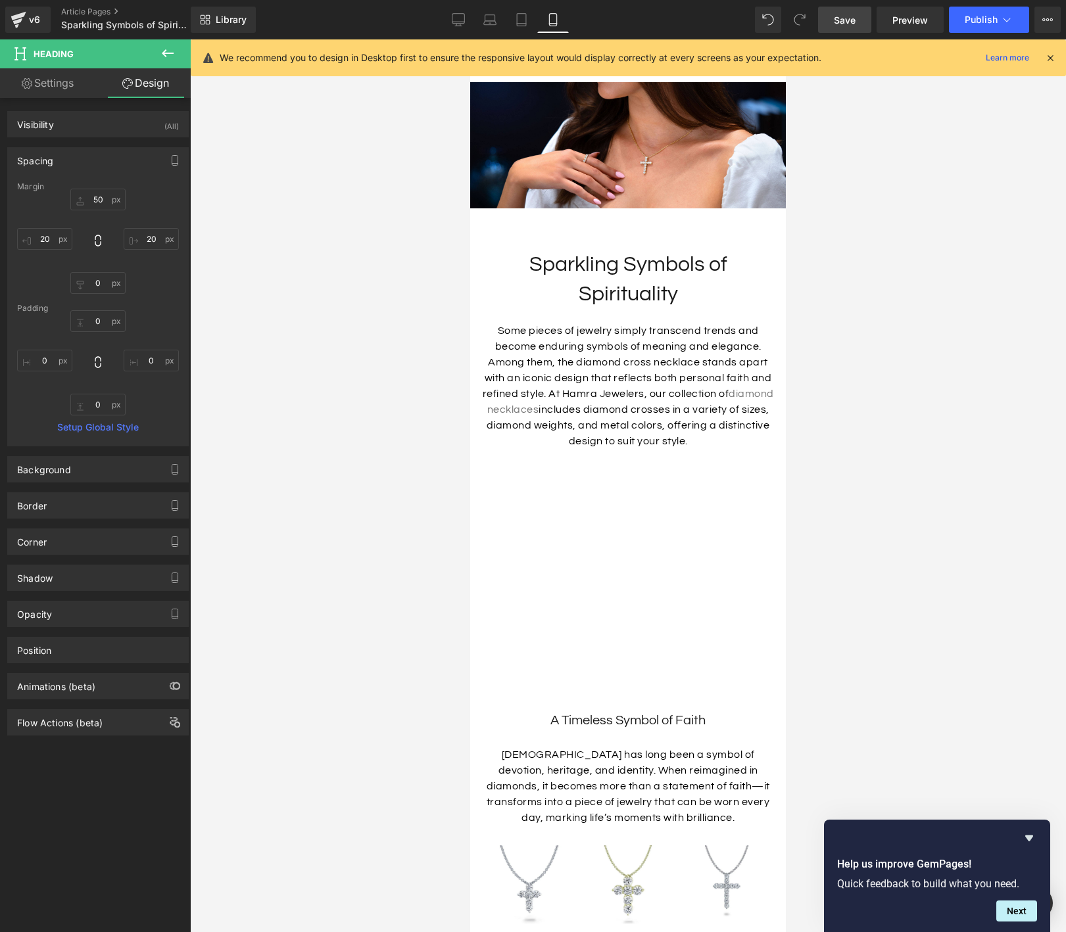
scroll to position [0, 0]
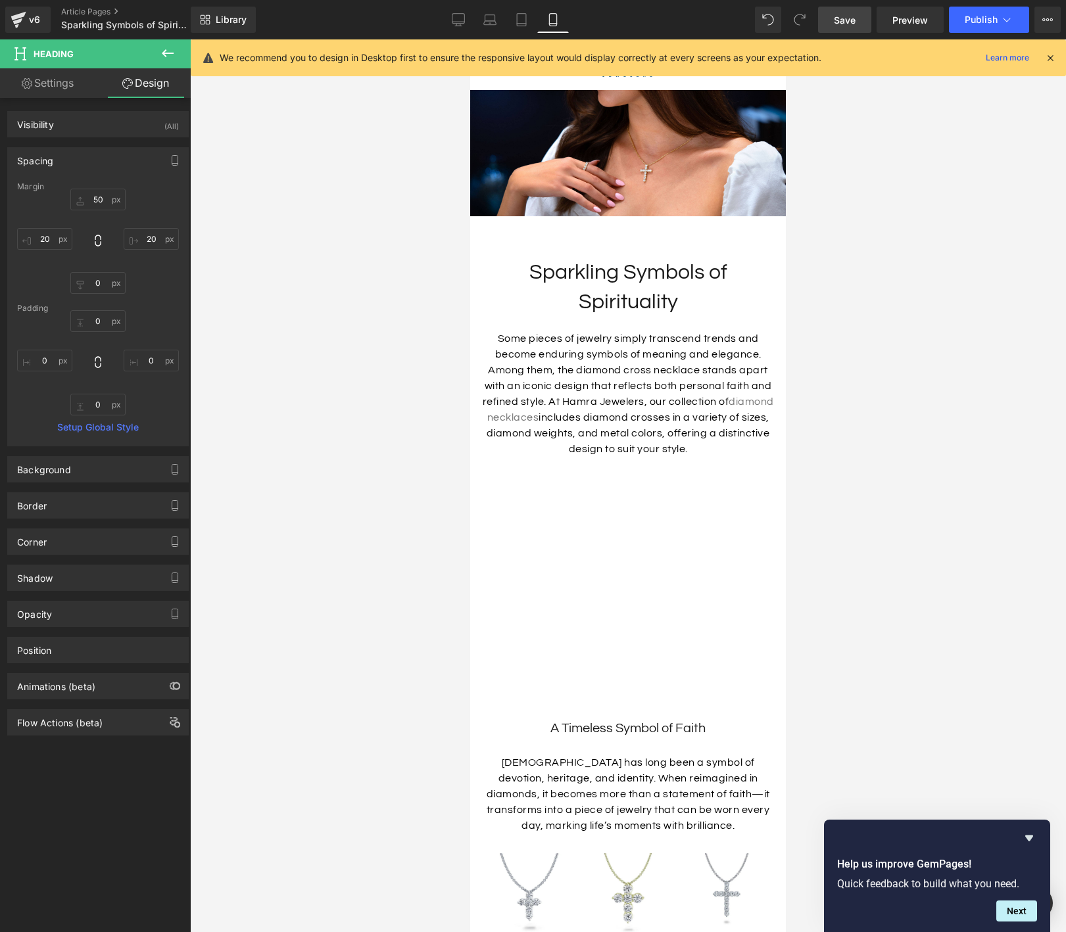
click at [853, 20] on span "Save" at bounding box center [845, 20] width 22 height 14
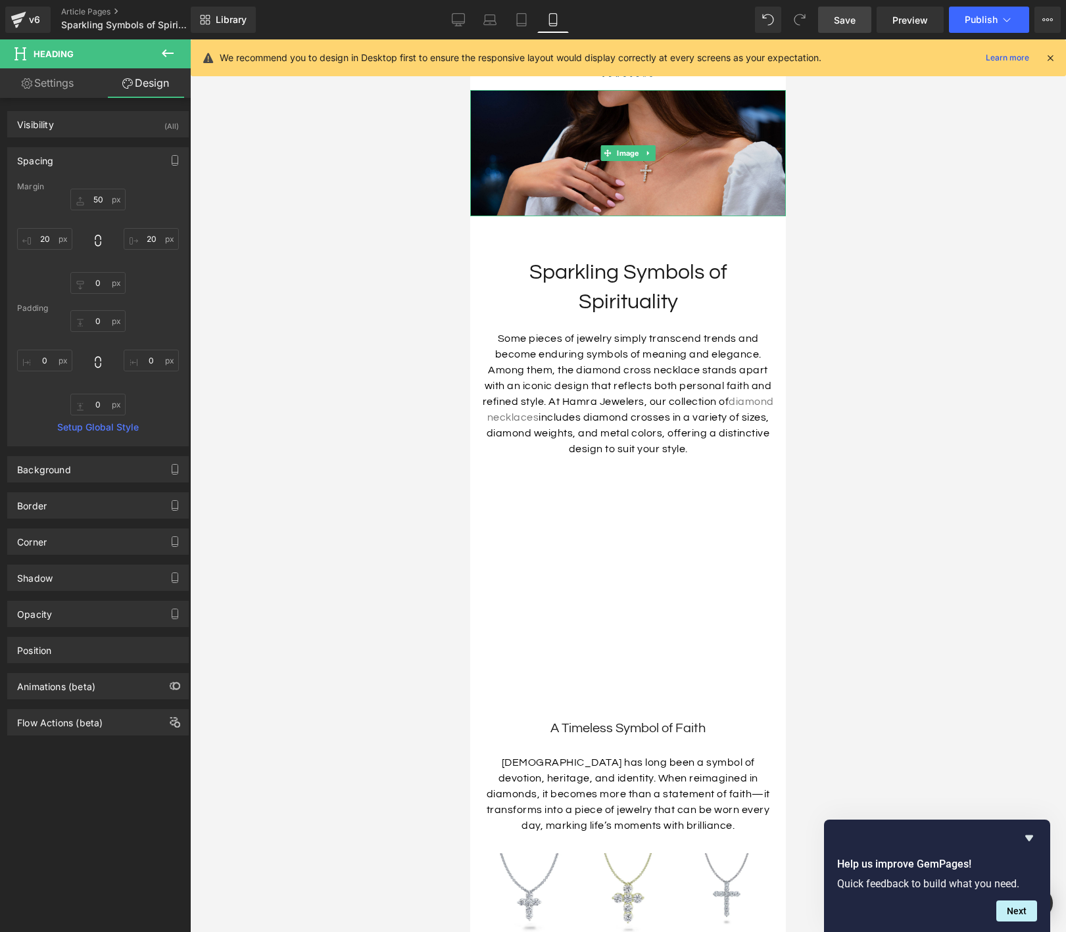
click at [547, 164] on img at bounding box center [628, 153] width 316 height 126
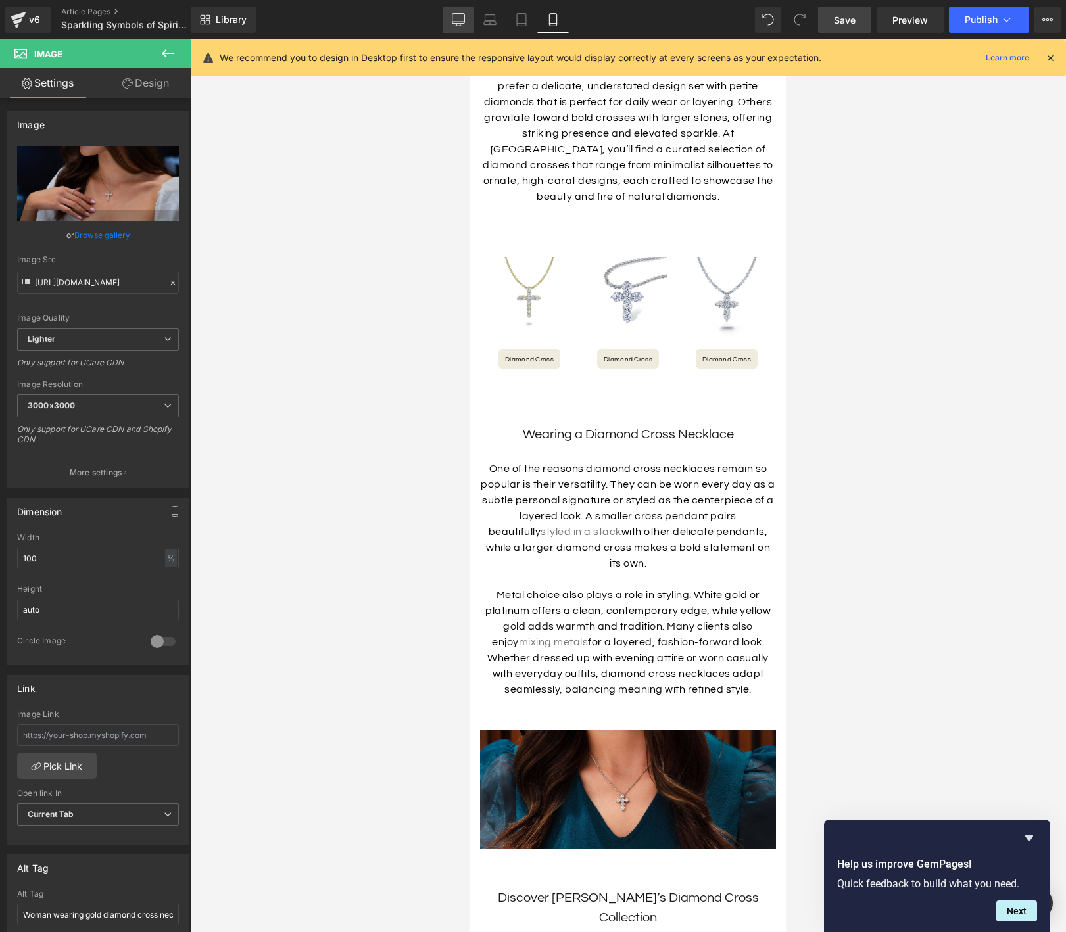
click at [460, 23] on icon at bounding box center [458, 19] width 12 height 10
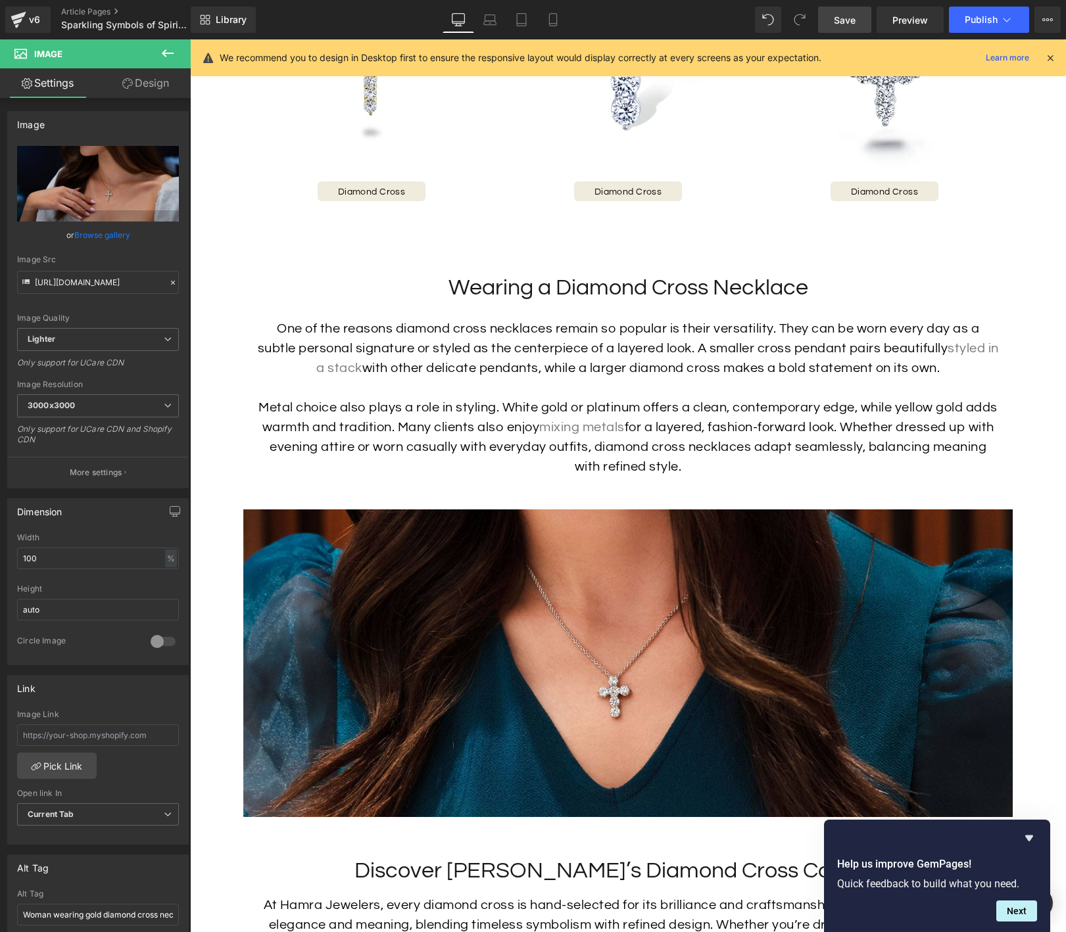
scroll to position [2633, 0]
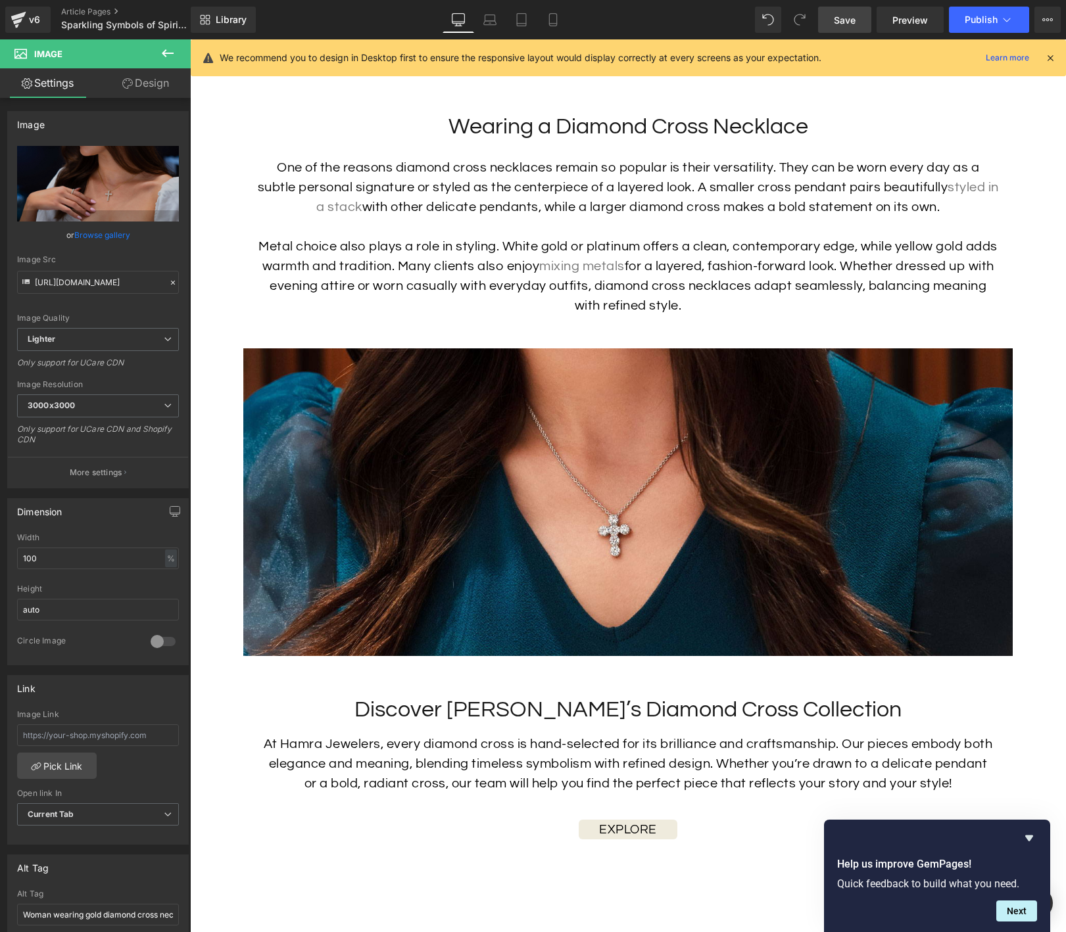
click at [492, 402] on img at bounding box center [627, 502] width 769 height 308
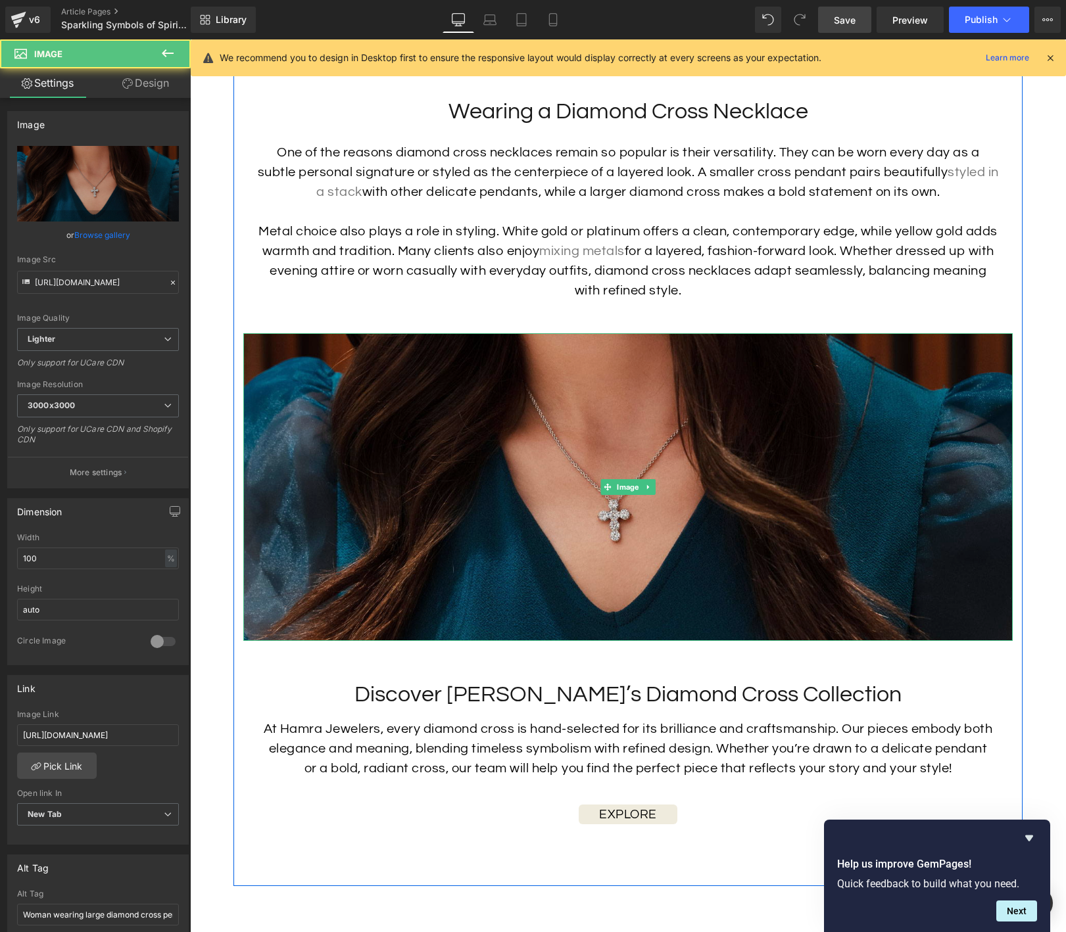
scroll to position [2649, 0]
click at [519, 423] on img at bounding box center [627, 487] width 769 height 308
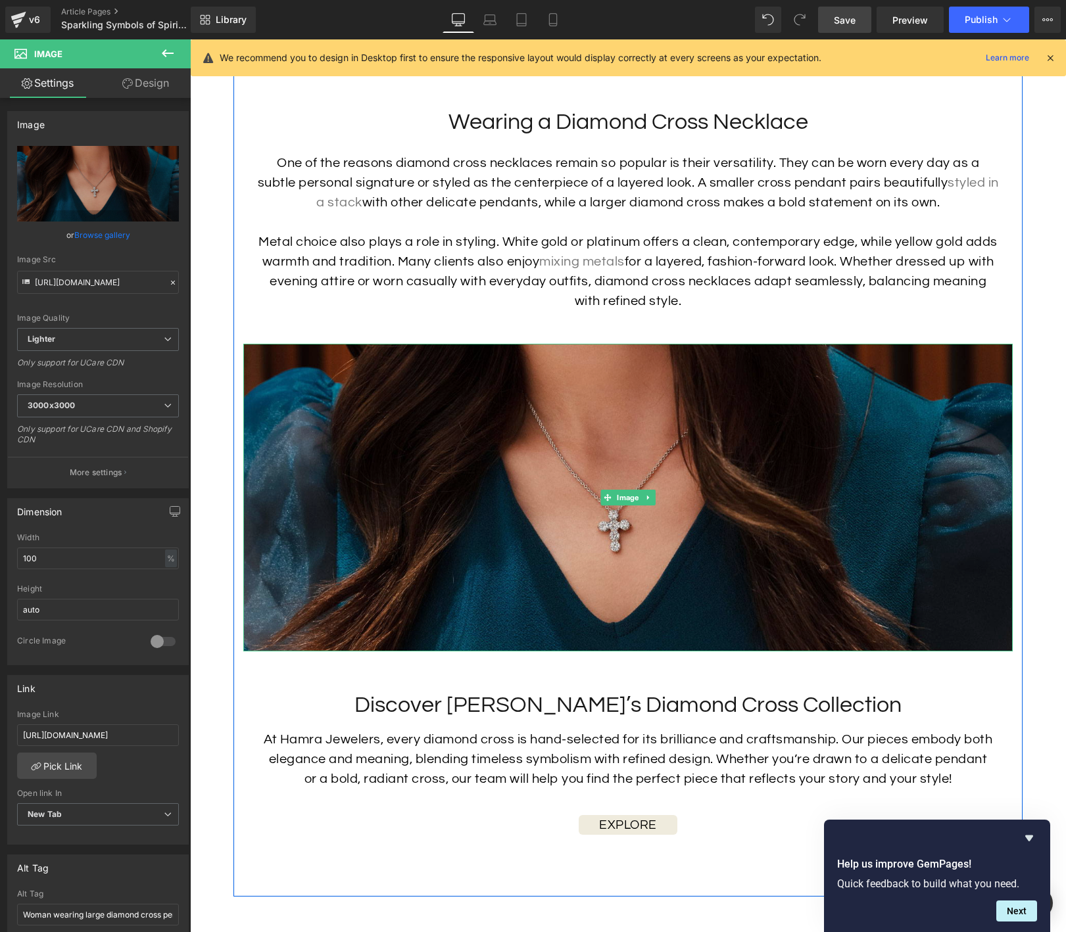
scroll to position [2731, 0]
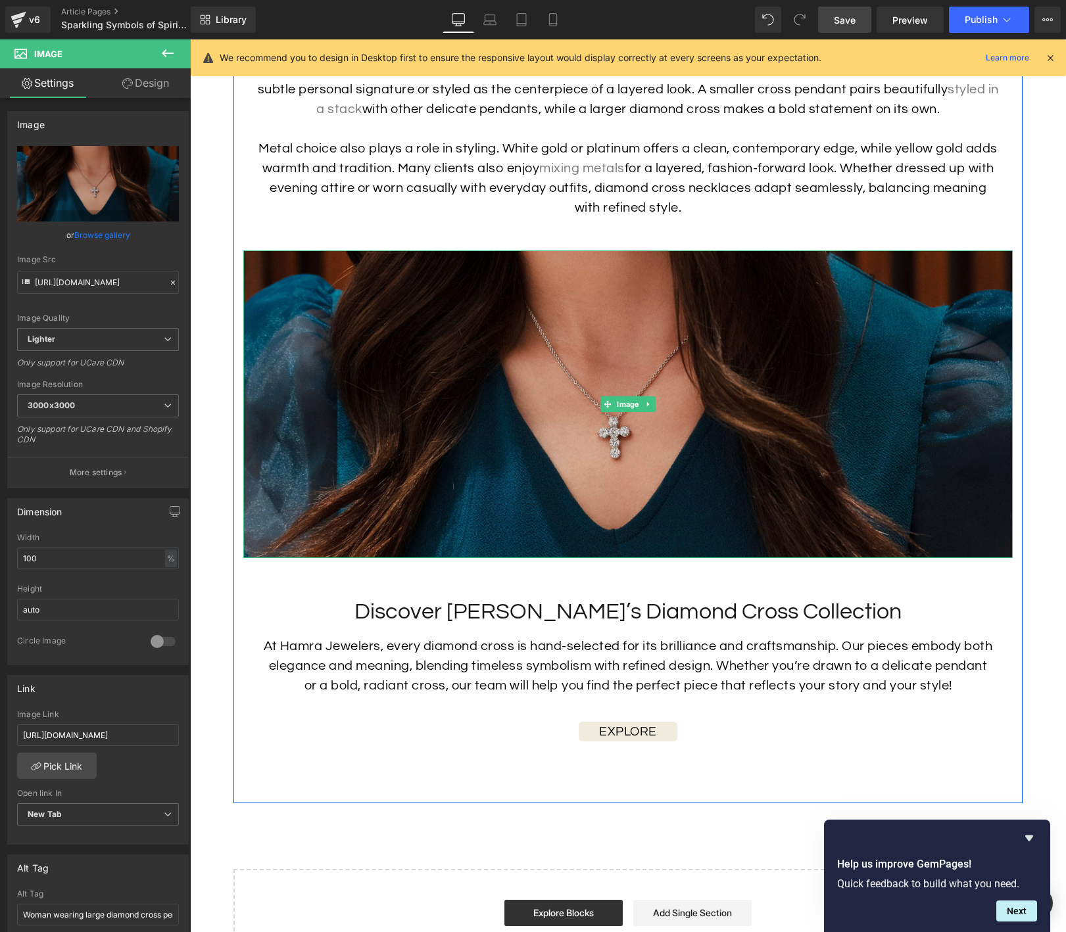
click at [410, 444] on img at bounding box center [627, 405] width 769 height 308
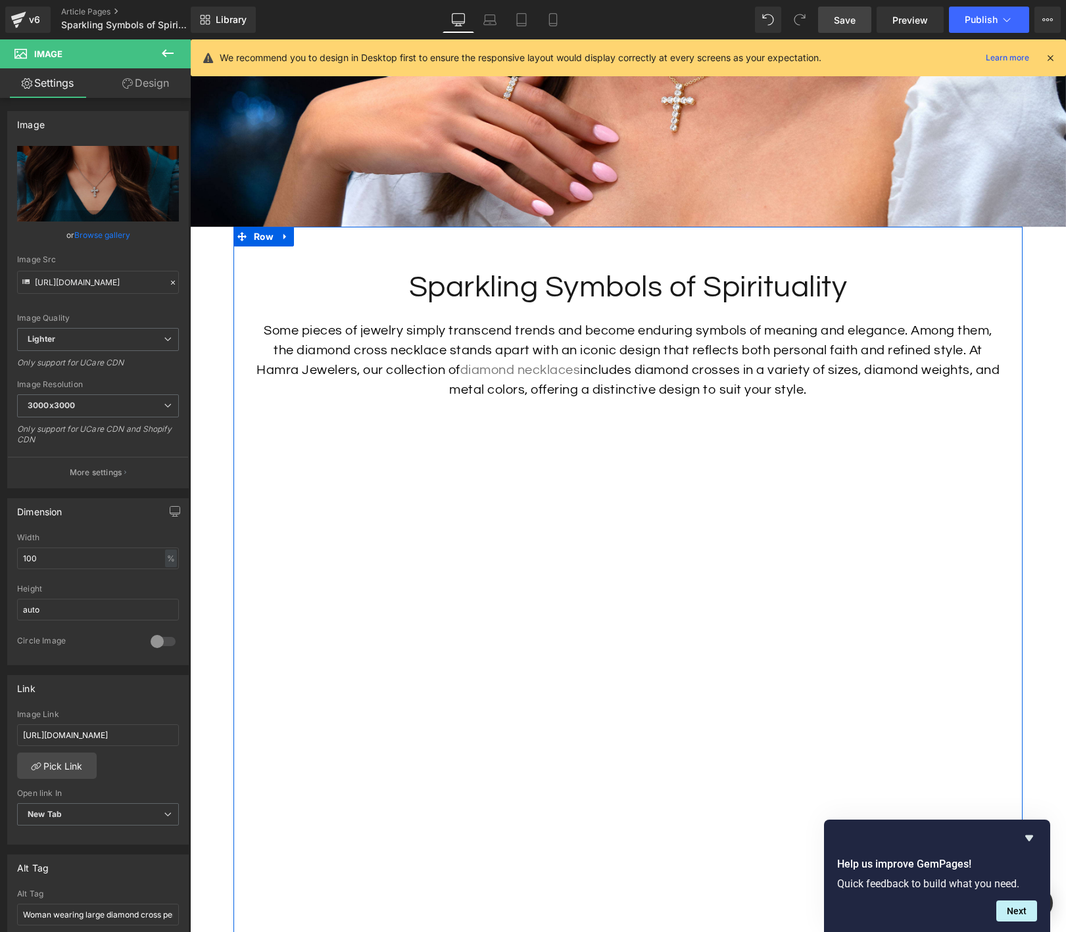
scroll to position [80, 0]
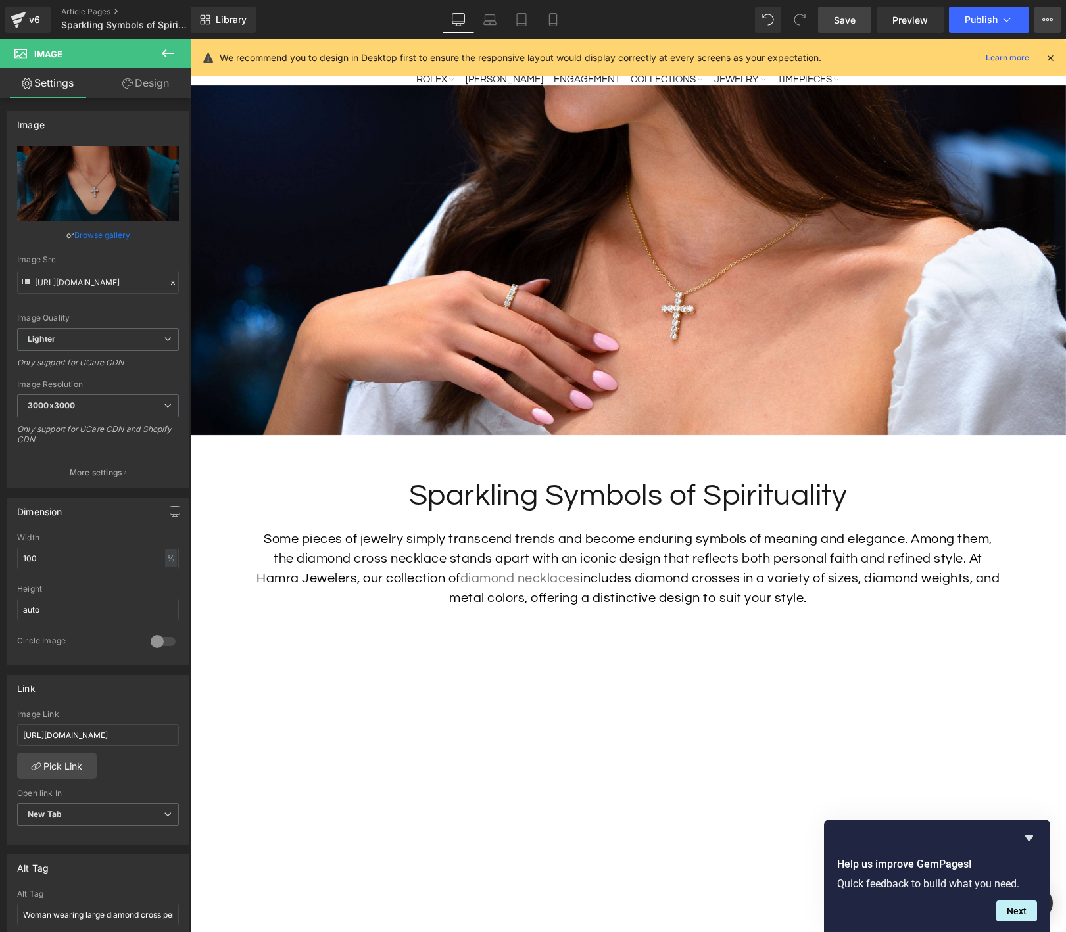
click at [1046, 23] on icon at bounding box center [1047, 19] width 11 height 11
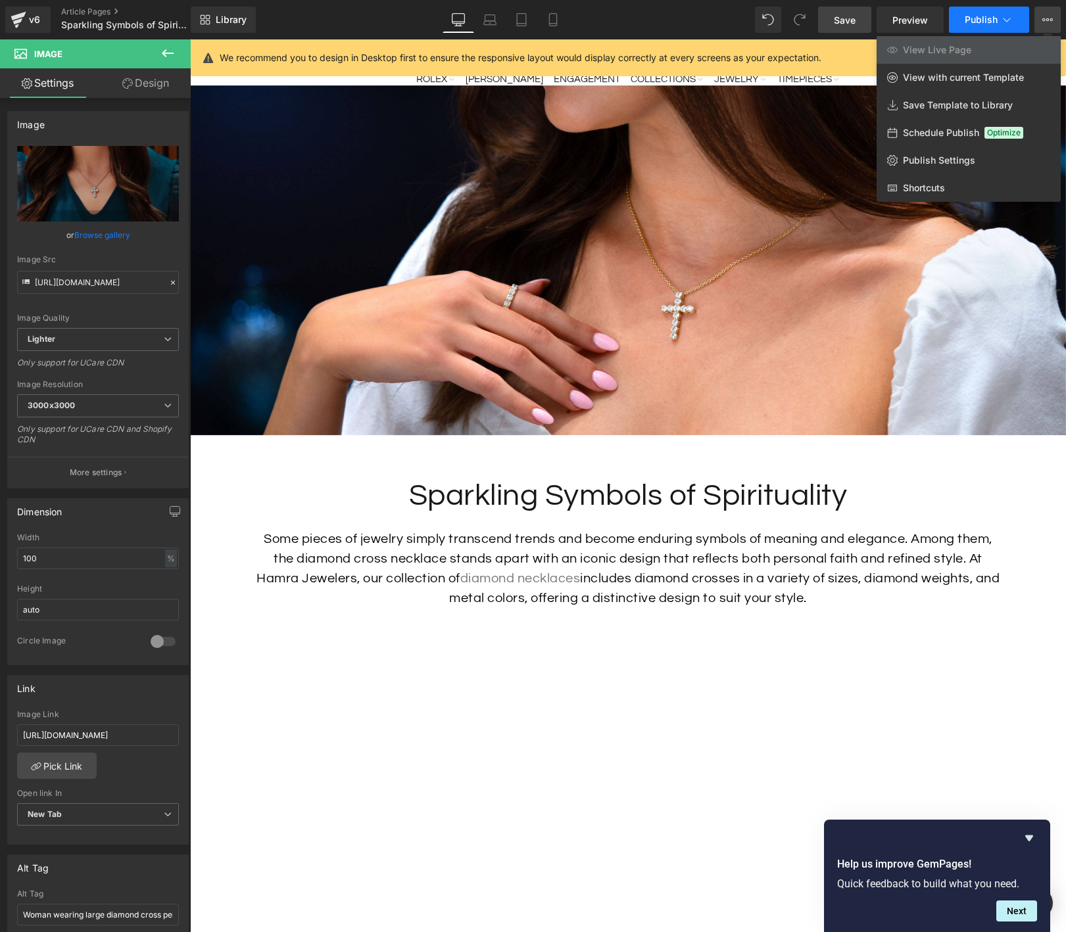
click at [972, 18] on span "Publish" at bounding box center [981, 19] width 33 height 11
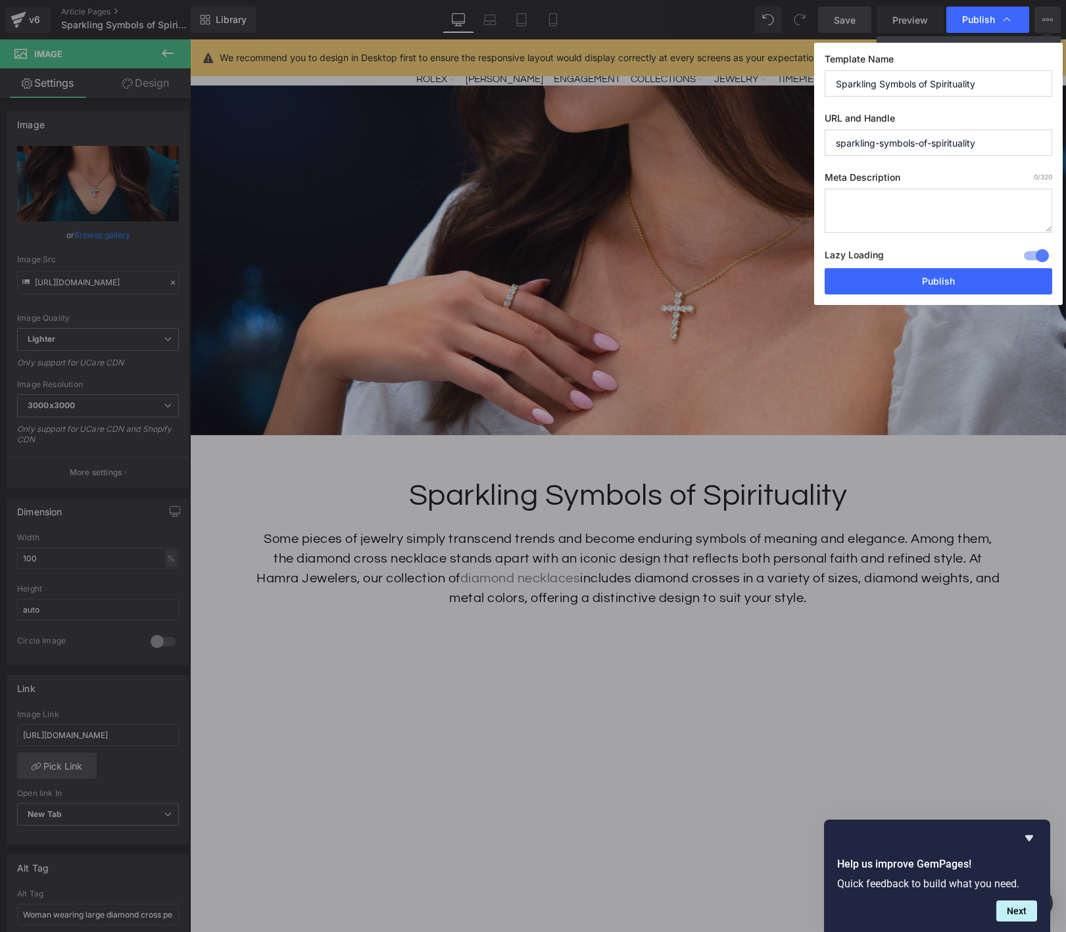
click at [1004, 84] on input "Sparkling Symbols of Spirituality" at bounding box center [939, 83] width 228 height 26
